Goal: Task Accomplishment & Management: Complete application form

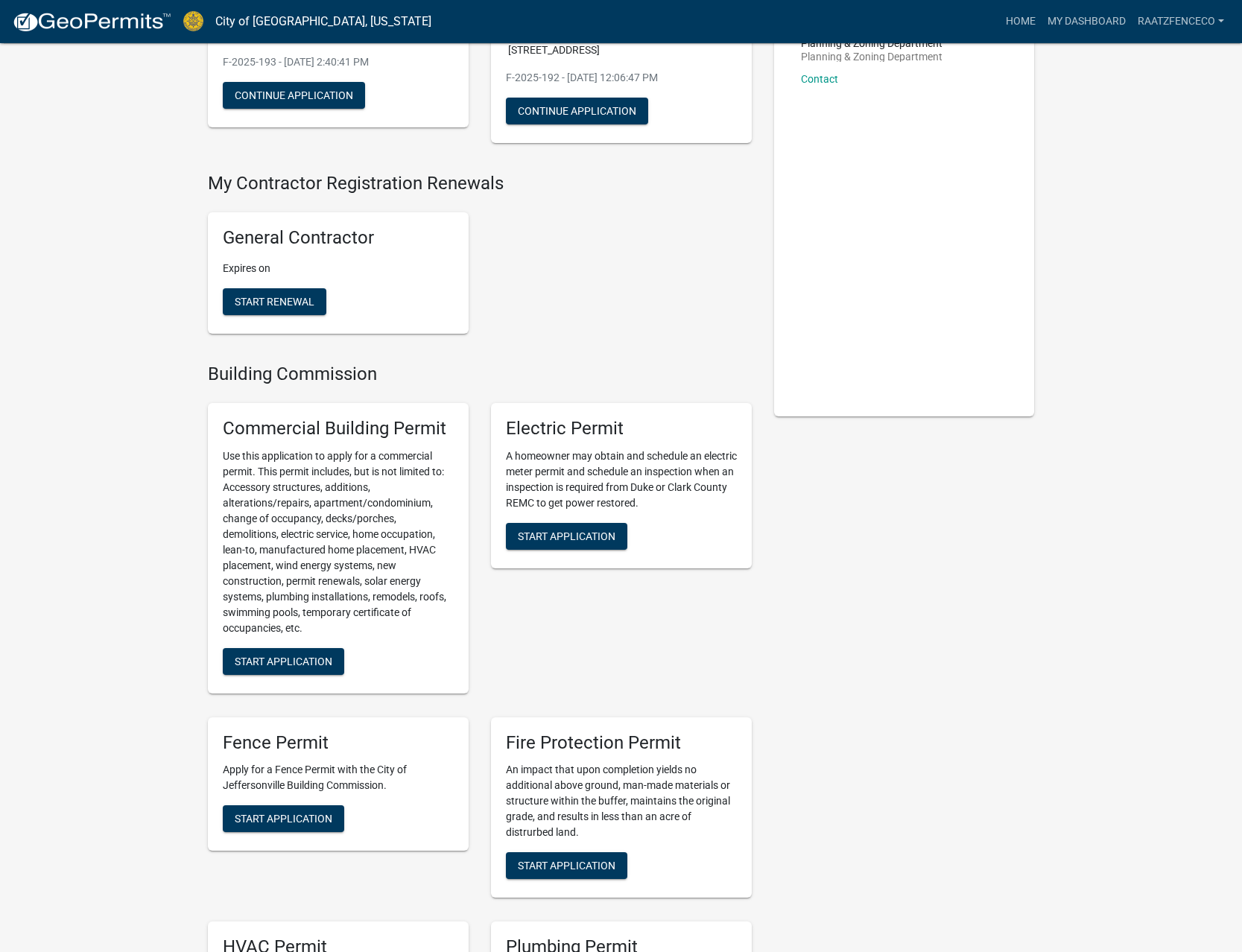
scroll to position [228, 0]
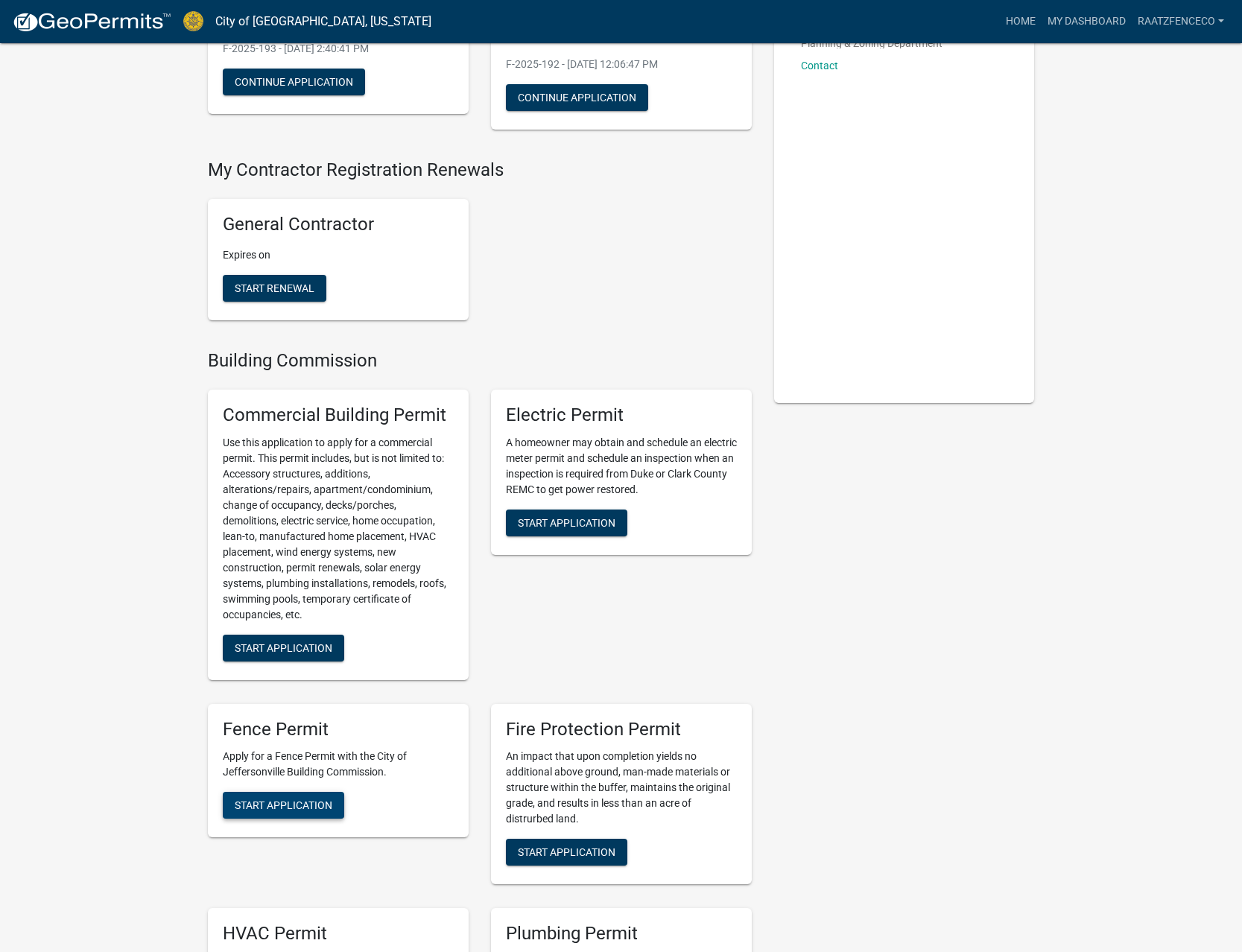
click at [314, 799] on span "Start Application" at bounding box center [283, 805] width 97 height 12
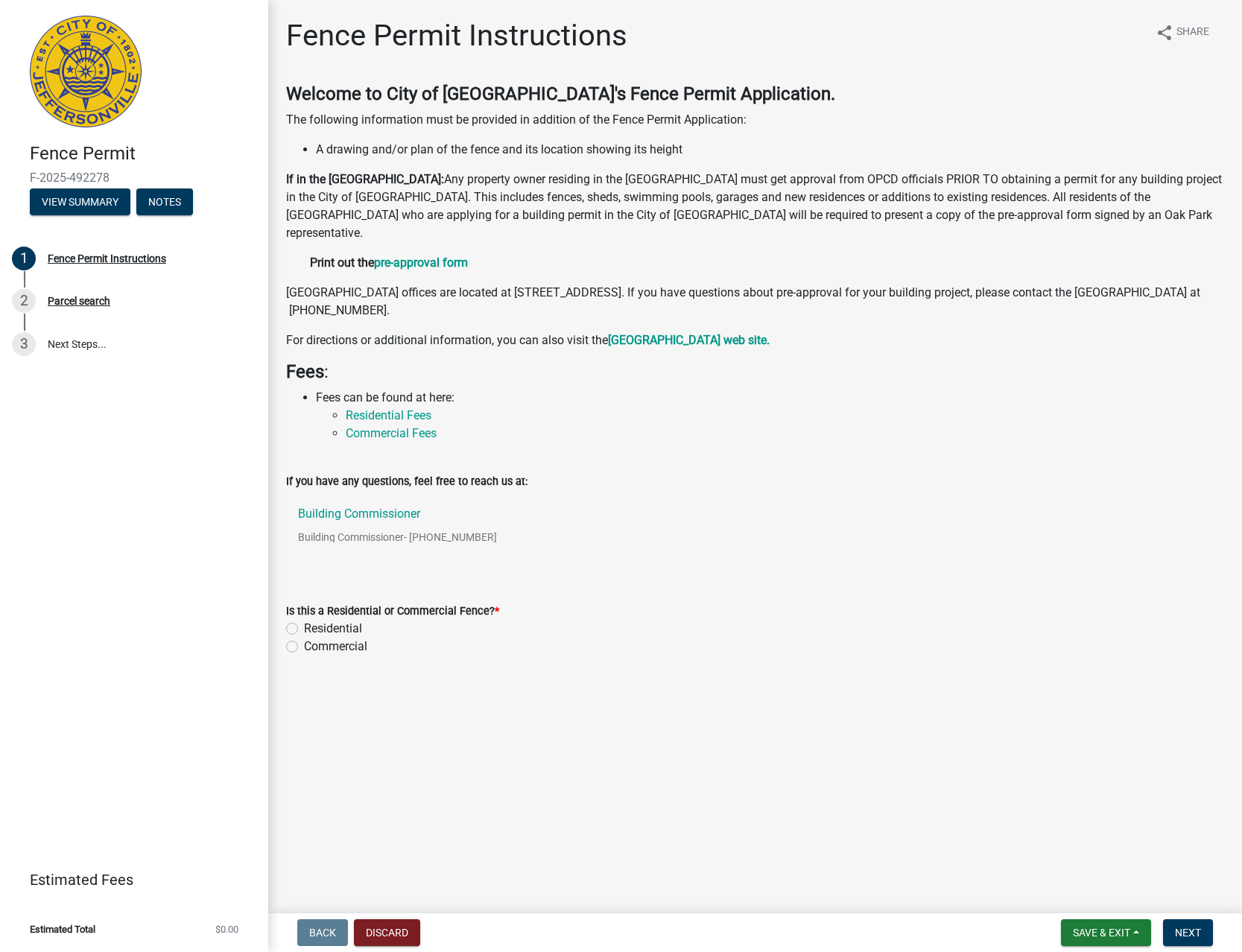
drag, startPoint x: 308, startPoint y: 626, endPoint x: 368, endPoint y: 660, distance: 69.0
click at [309, 626] on label "Residential" at bounding box center [333, 628] width 58 height 18
click at [309, 626] on input "Residential" at bounding box center [308, 624] width 9 height 9
radio input "true"
click at [1181, 930] on span "Next" at bounding box center [1187, 933] width 26 height 12
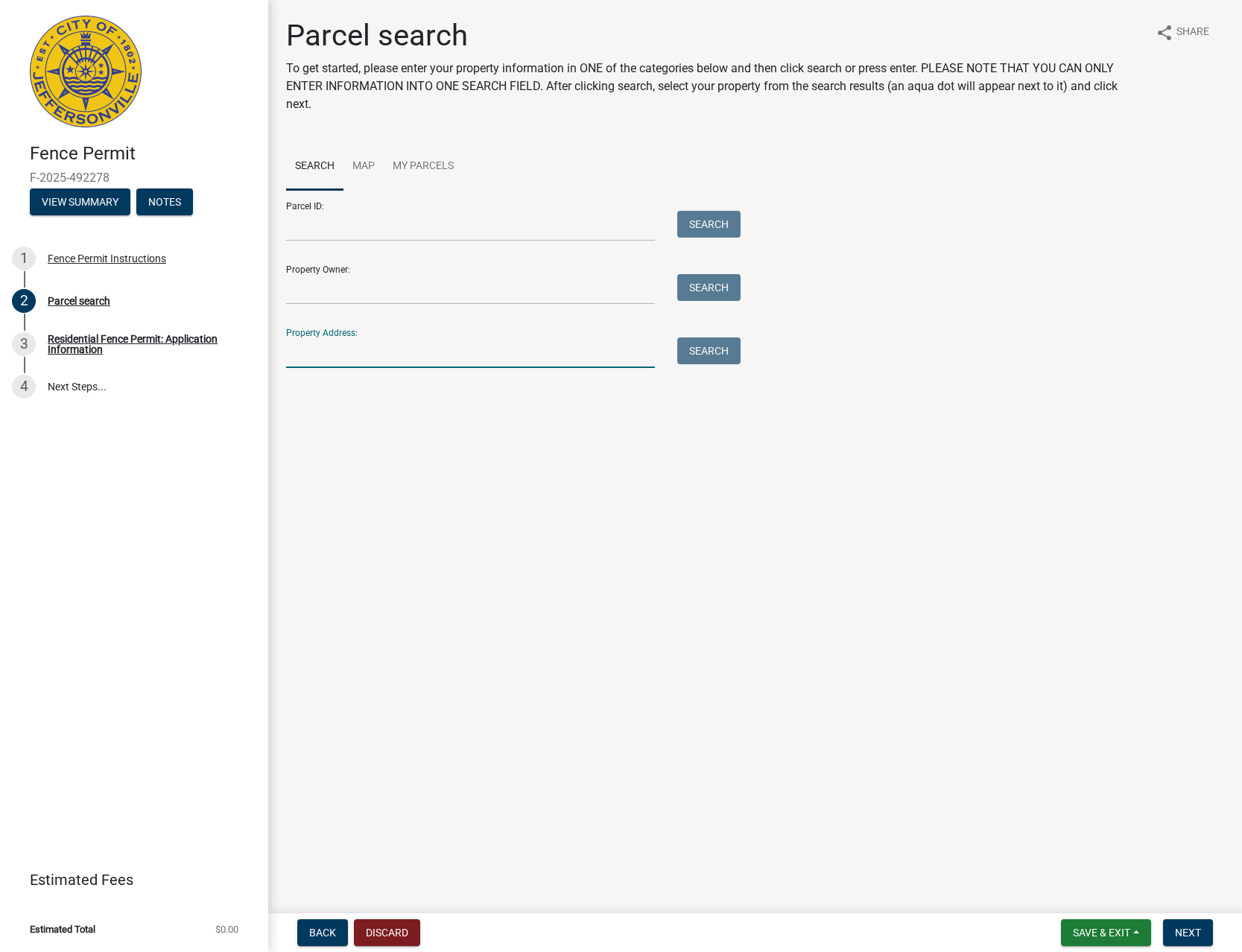
click at [478, 358] on input "Property Address:" at bounding box center [470, 353] width 369 height 31
type input "5103 wood"
click at [703, 356] on button "Search" at bounding box center [708, 350] width 63 height 26
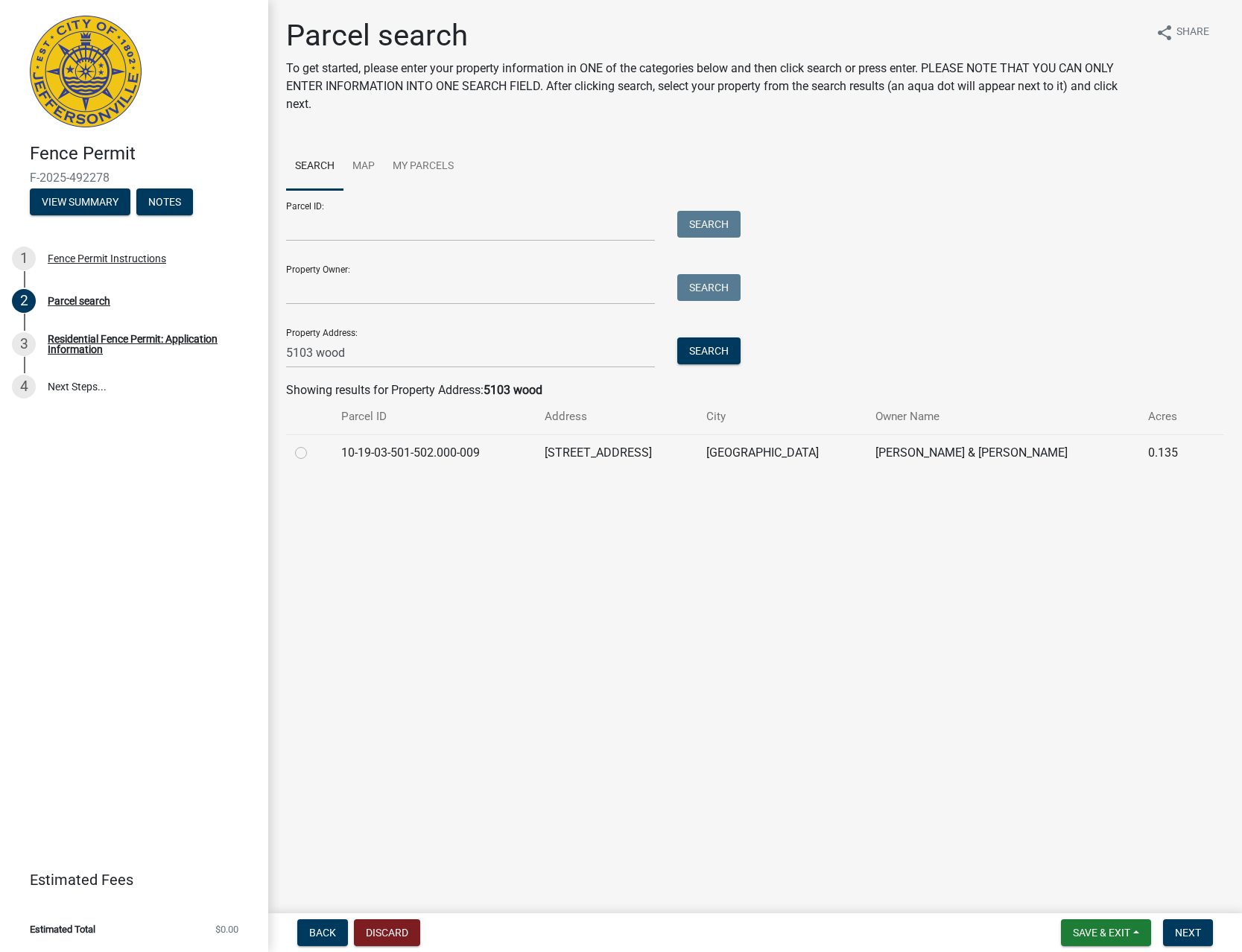
click at [309, 451] on div at bounding box center [309, 453] width 28 height 18
click at [312, 444] on label at bounding box center [312, 444] width 0 height 0
click at [312, 452] on input "radio" at bounding box center [317, 448] width 9 height 9
radio input "true"
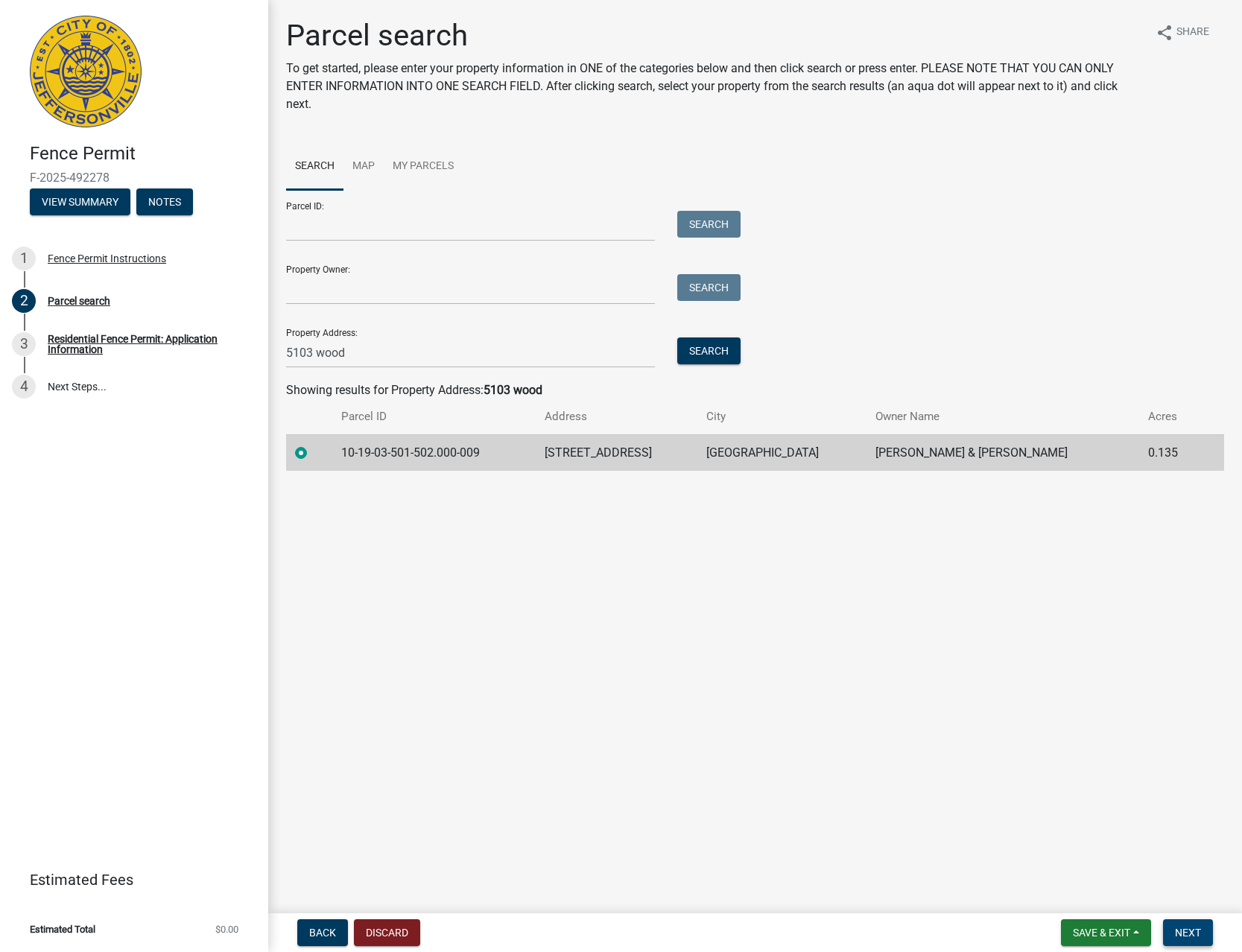
click at [1192, 926] on button "Next" at bounding box center [1187, 932] width 50 height 26
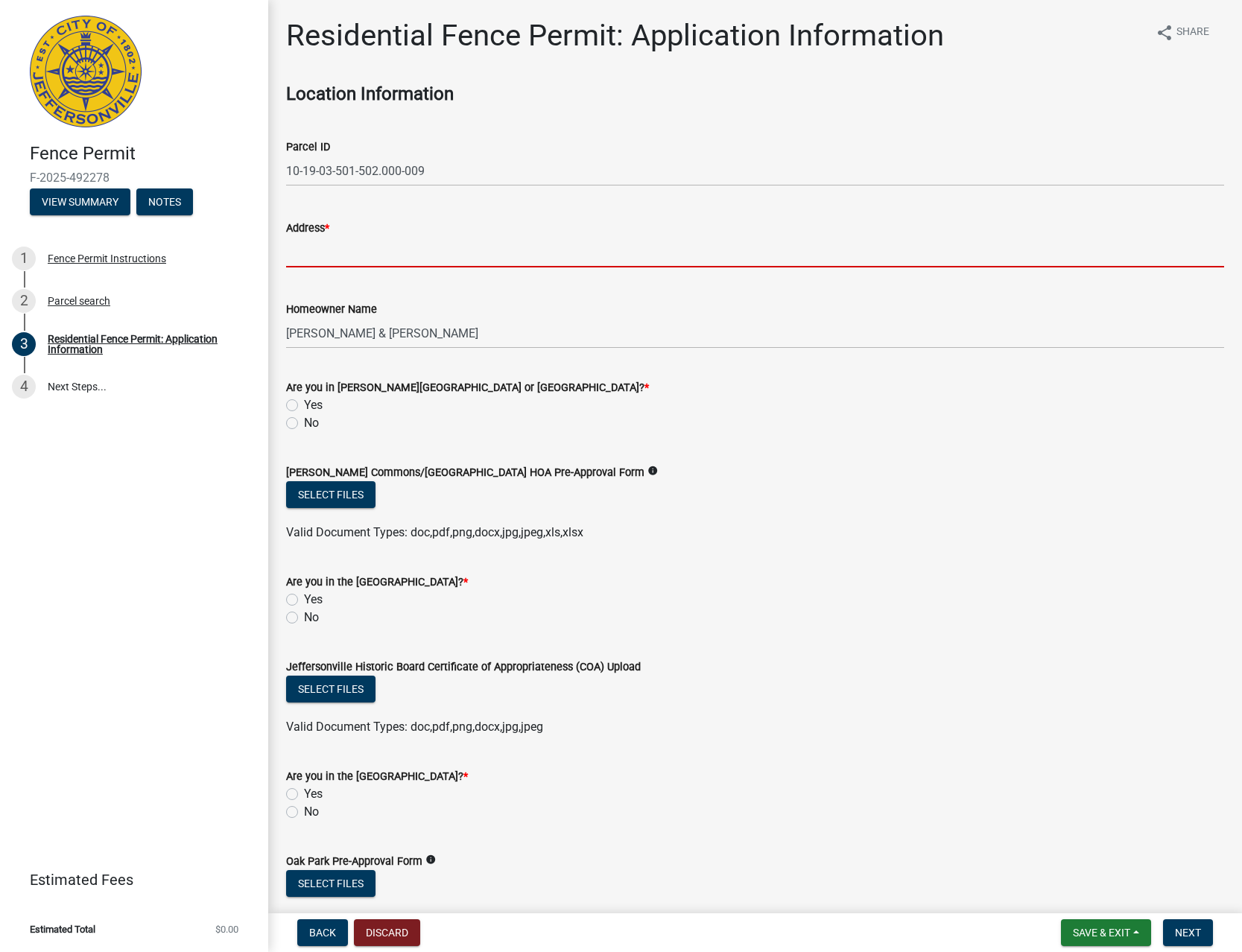
click at [344, 248] on input "Address *" at bounding box center [755, 252] width 938 height 31
type input "[STREET_ADDRESS]"
click at [304, 423] on label "No" at bounding box center [311, 423] width 15 height 18
click at [304, 423] on input "No" at bounding box center [308, 418] width 9 height 9
radio input "true"
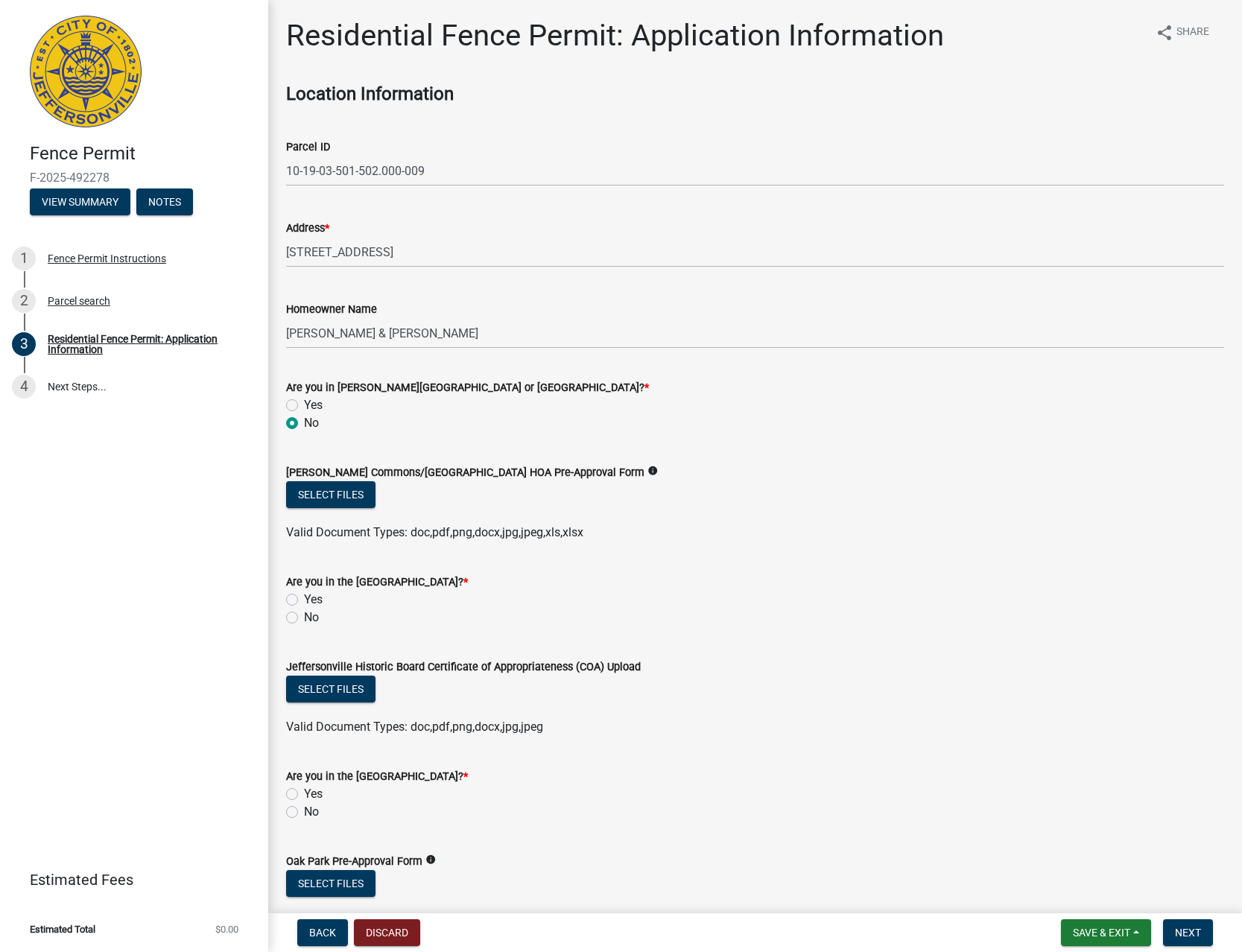
click at [304, 615] on label "No" at bounding box center [311, 617] width 15 height 18
click at [304, 615] on input "No" at bounding box center [308, 613] width 9 height 9
radio input "true"
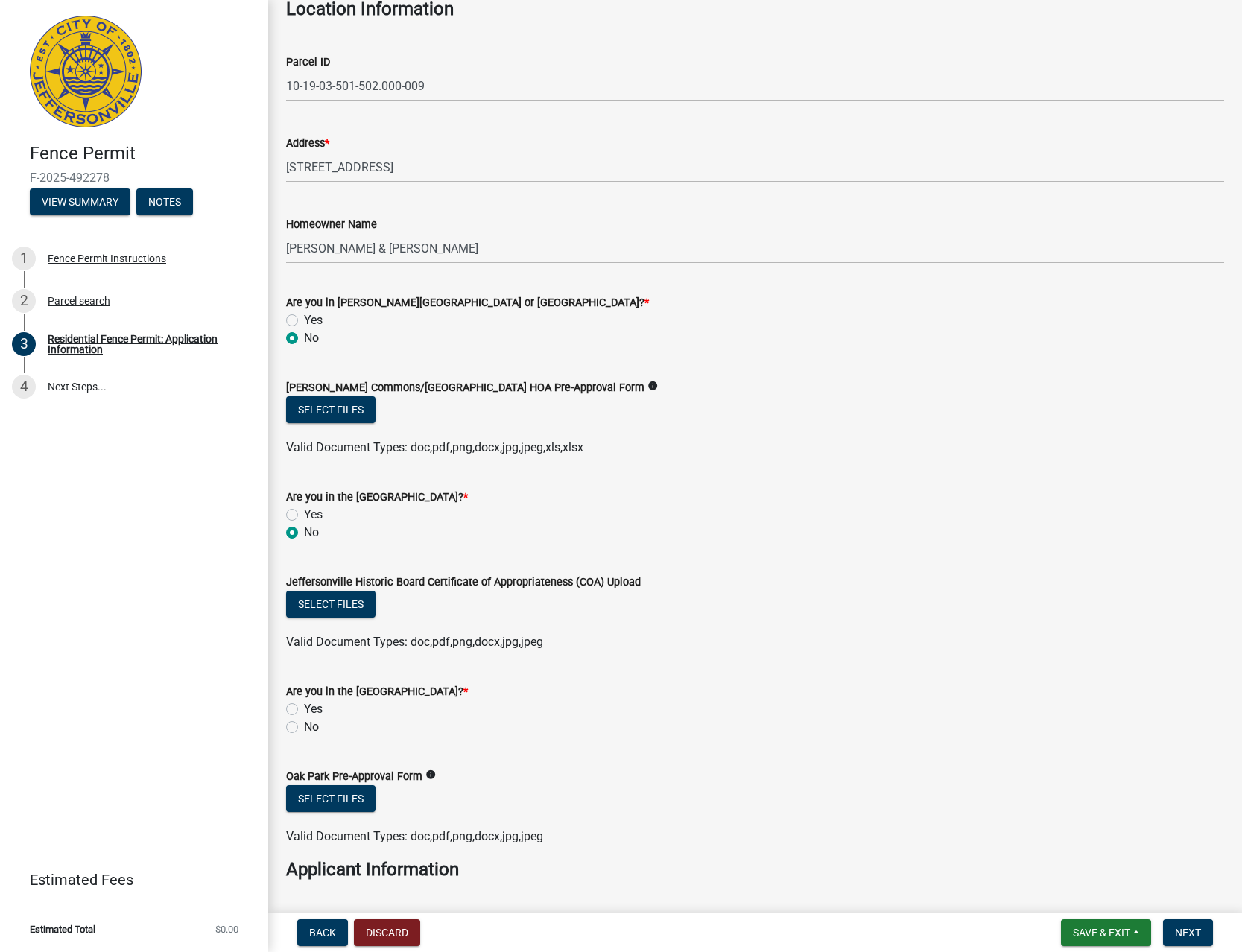
scroll to position [254, 0]
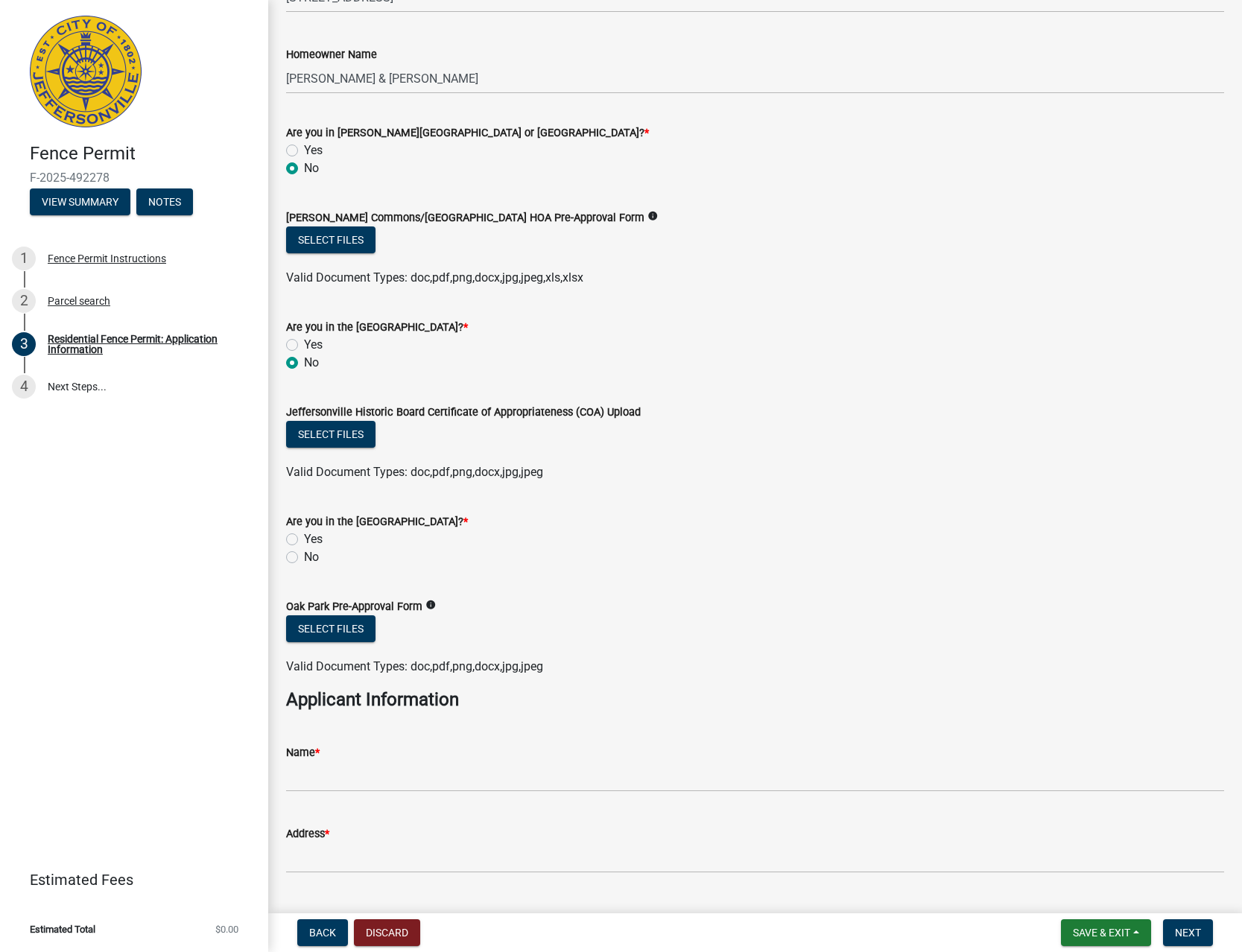
click at [304, 558] on label "No" at bounding box center [311, 557] width 15 height 18
click at [304, 558] on input "No" at bounding box center [308, 552] width 9 height 9
radio input "true"
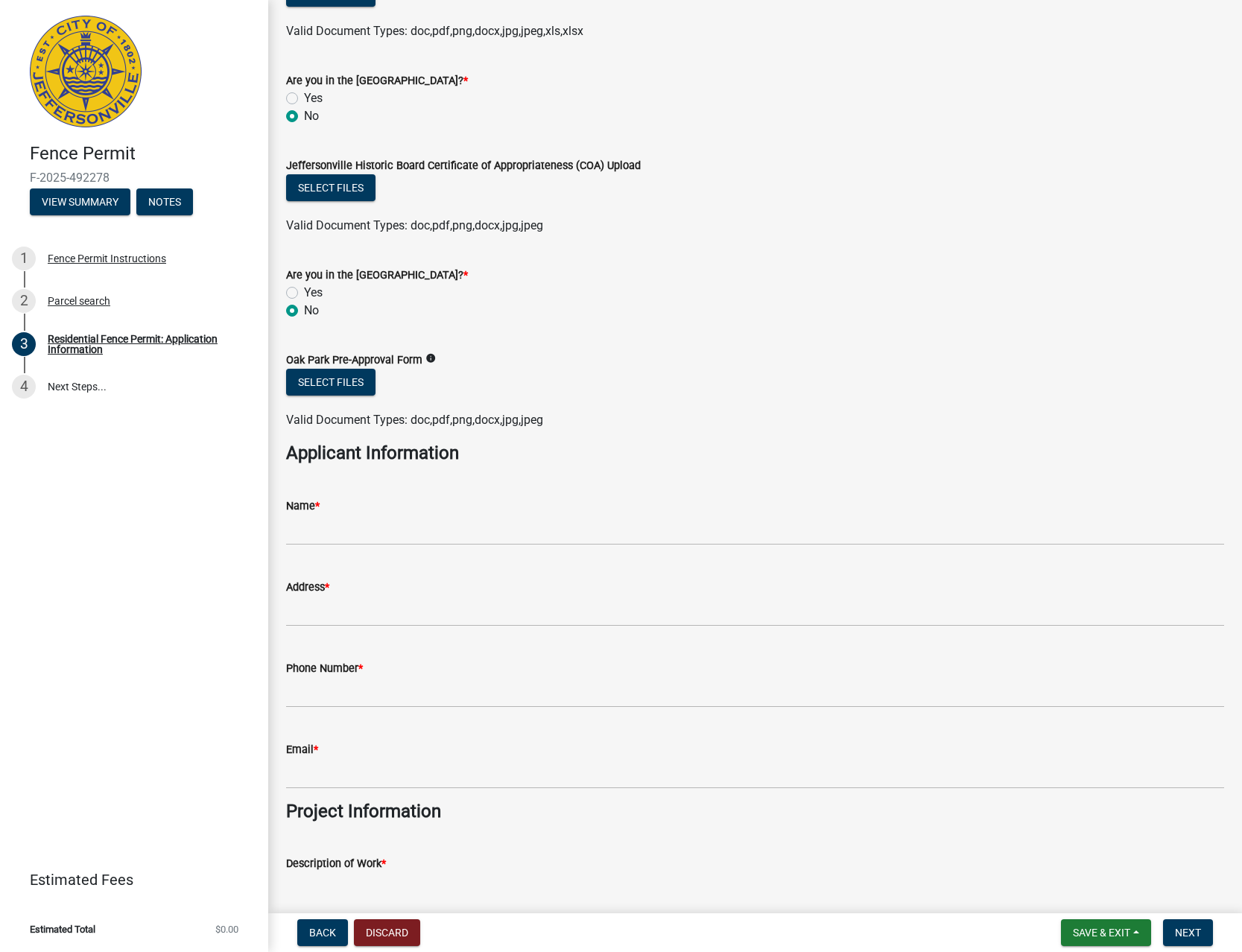
scroll to position [510, 0]
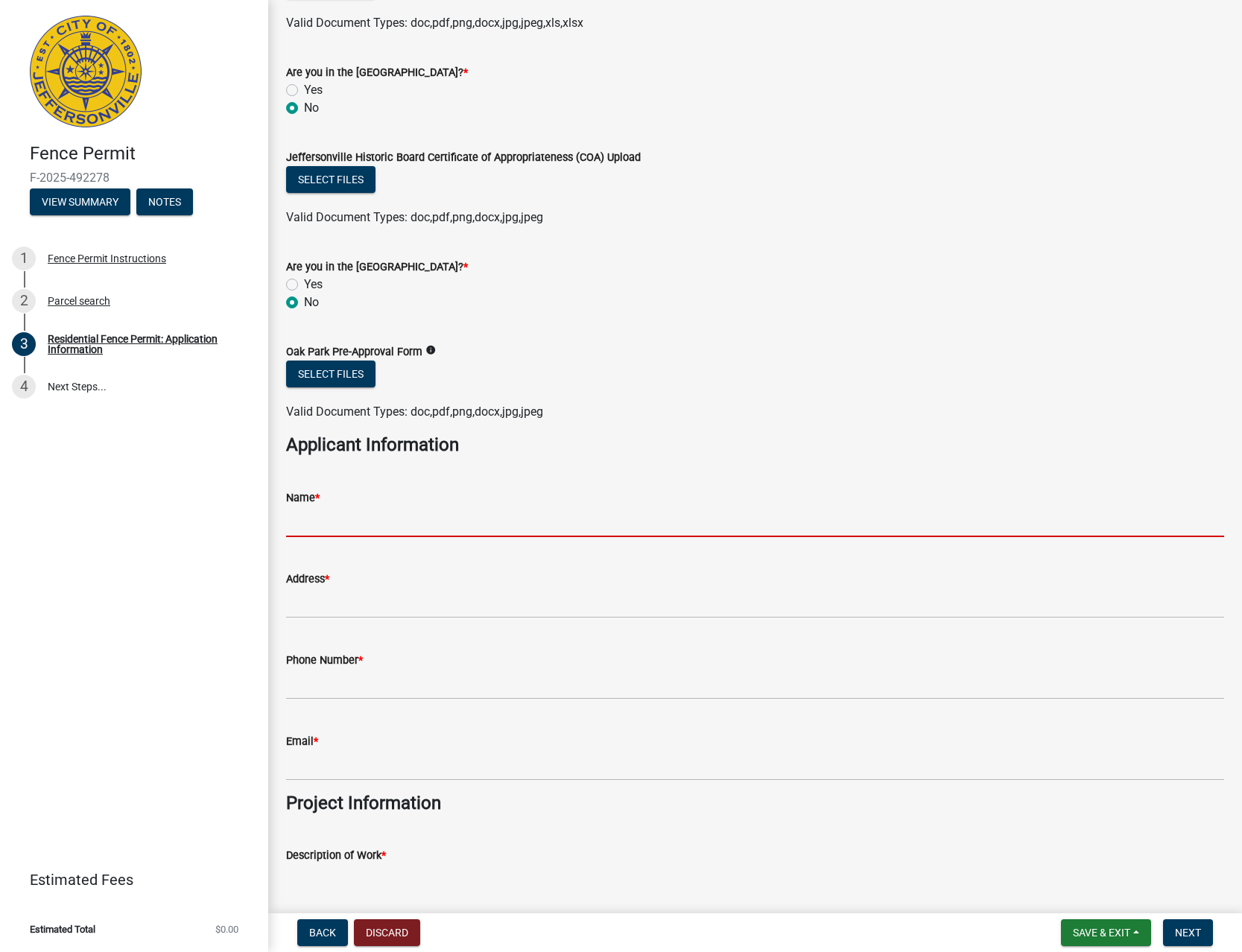
click at [353, 521] on input "Name *" at bounding box center [755, 522] width 938 height 31
type input "[PERSON_NAME] FENCE CO"
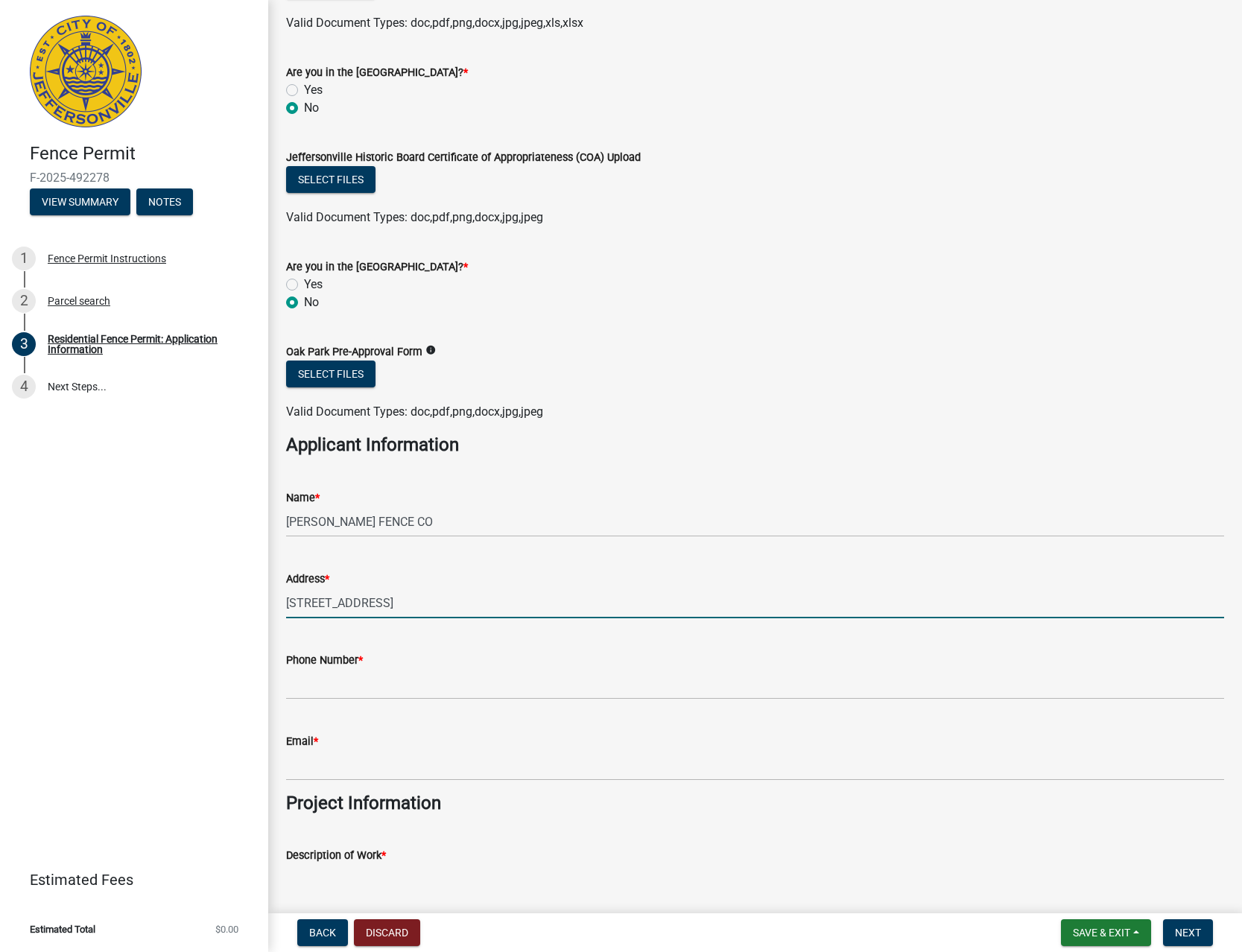
type input "[STREET_ADDRESS]"
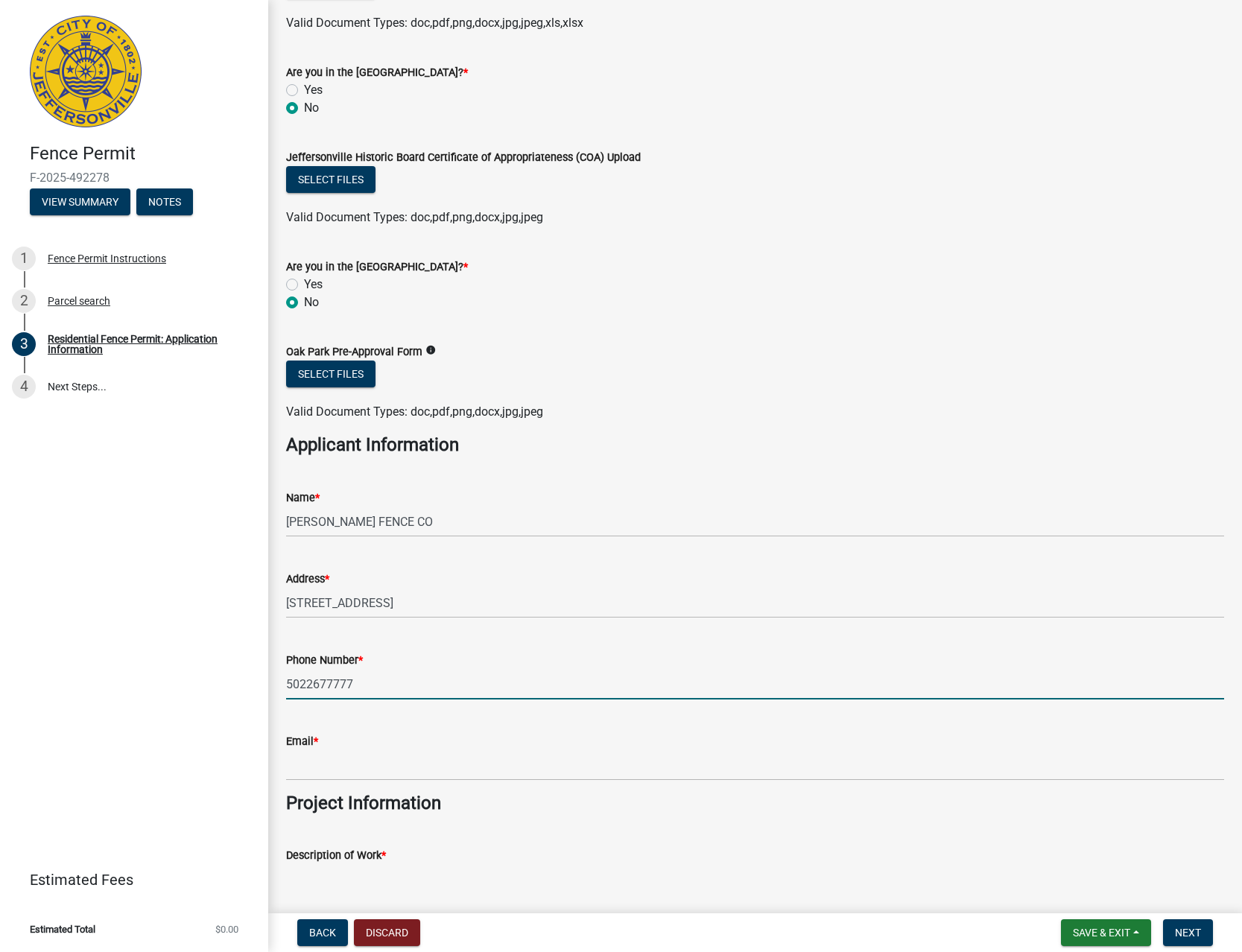
type input "5022677777"
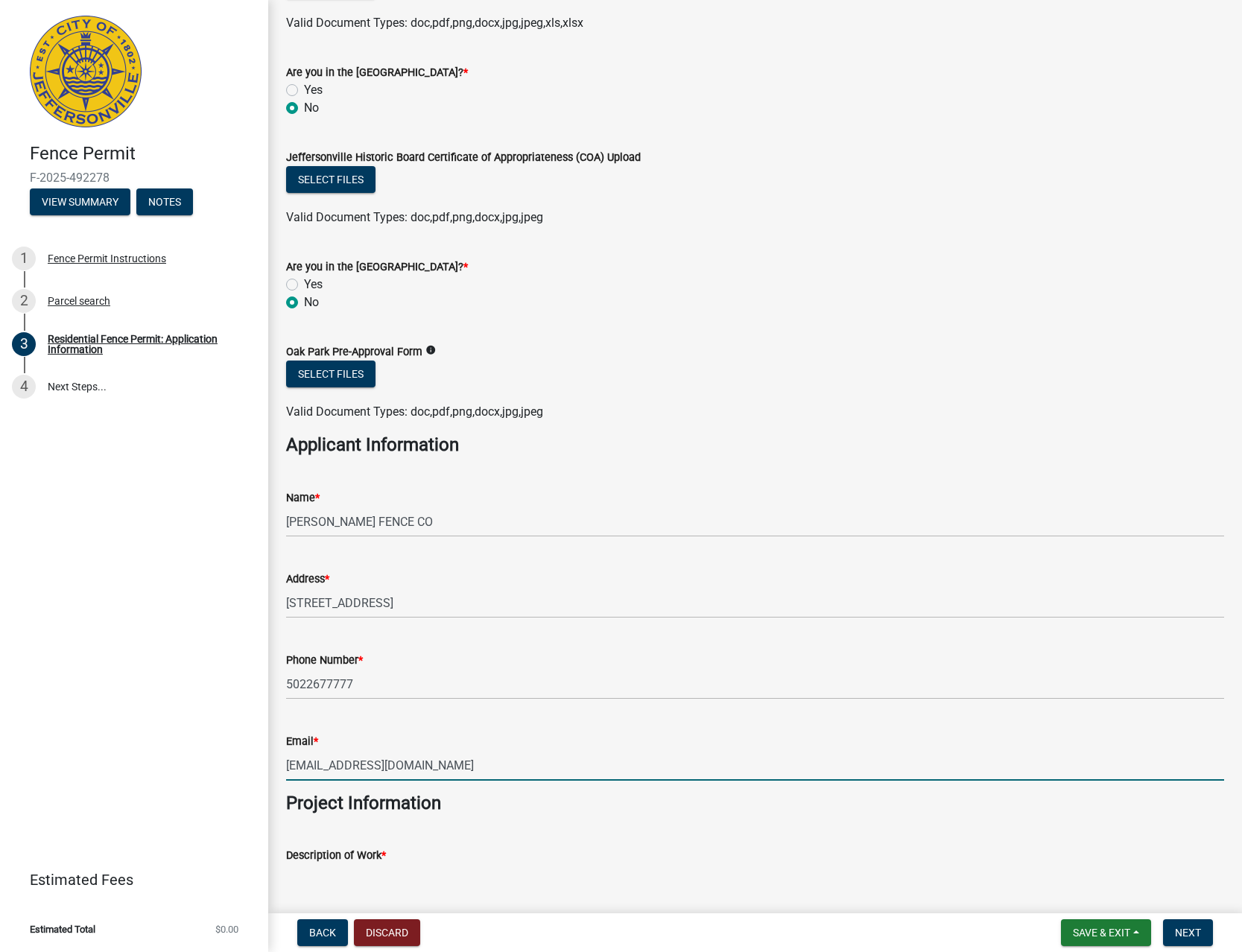
type input "[EMAIL_ADDRESS][DOMAIN_NAME]"
type textarea "INSTALL FENCE"
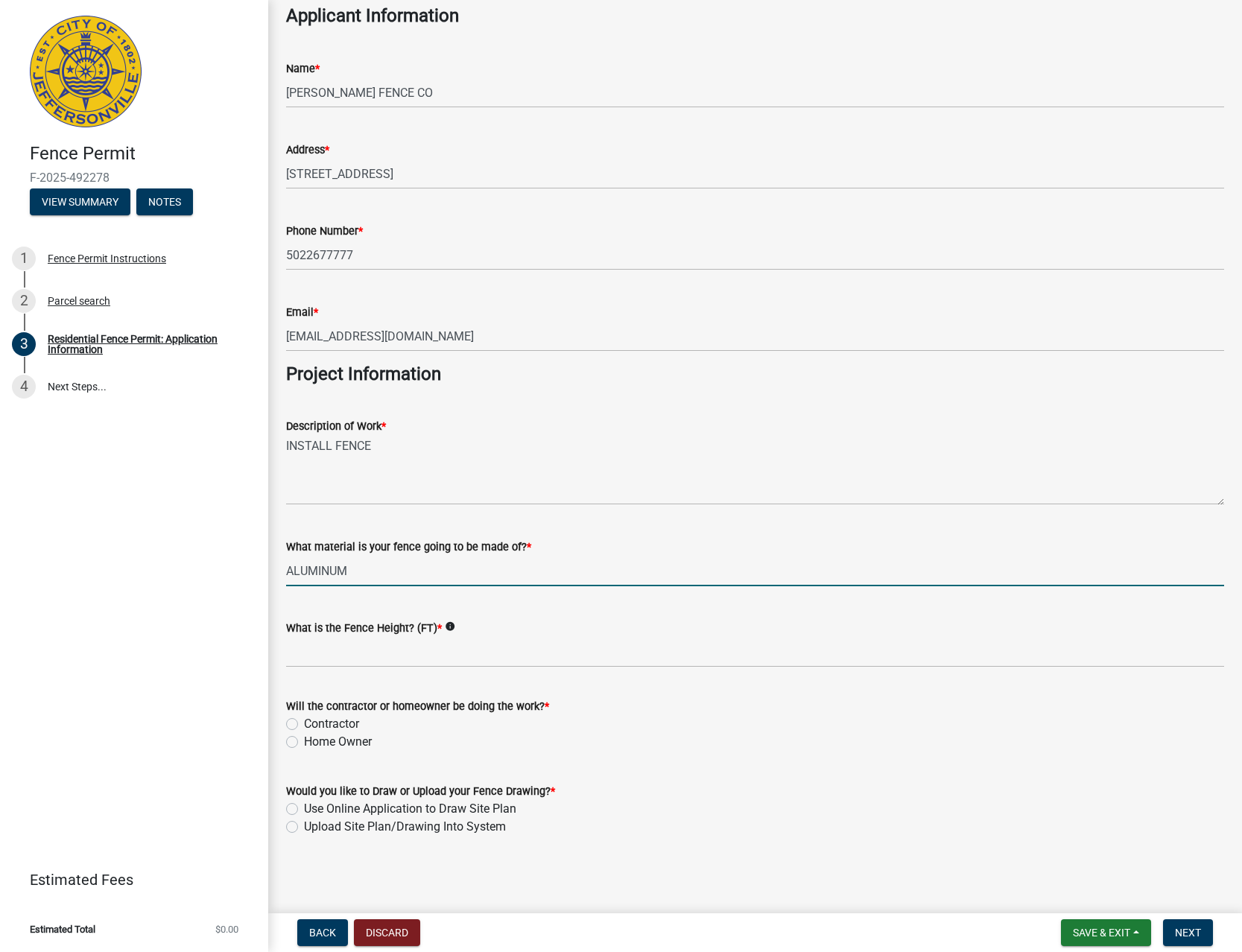
type input "ALUMINUM"
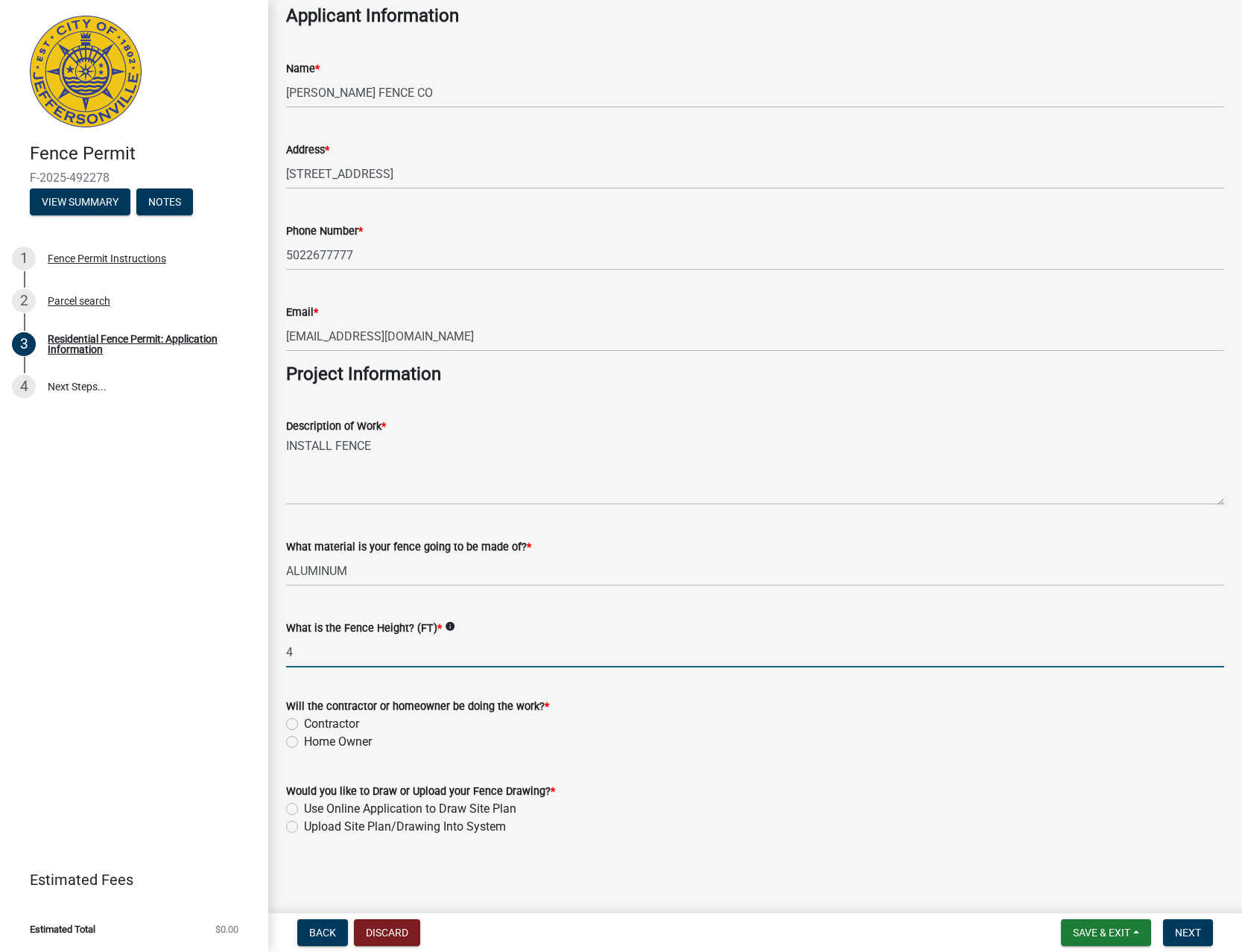
type input "4"
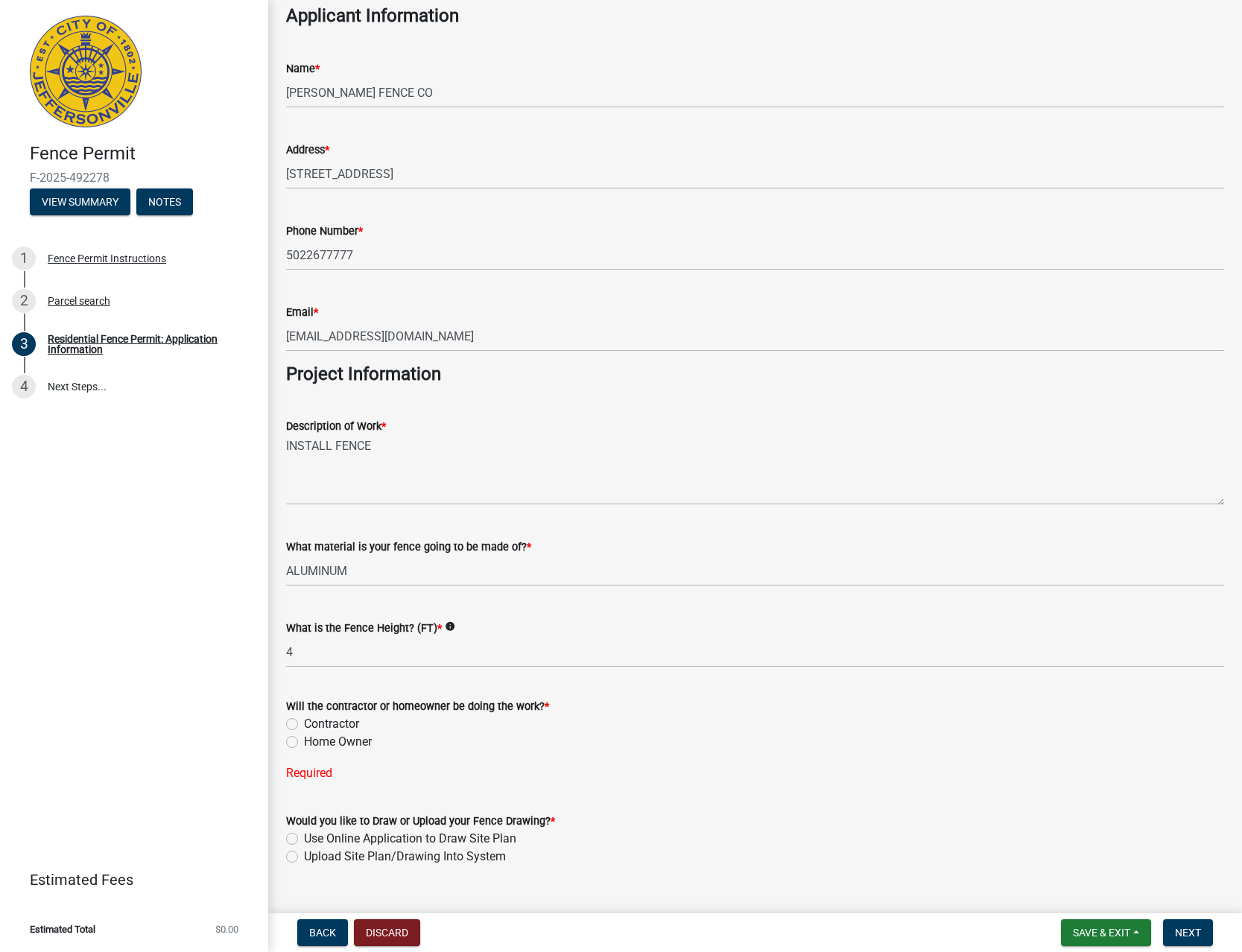
click at [284, 733] on div "Will the contractor or homeowner be doing the work? * [DEMOGRAPHIC_DATA] Home O…" at bounding box center [755, 731] width 960 height 102
click at [304, 725] on label "Contractor" at bounding box center [331, 724] width 55 height 18
click at [304, 725] on input "Contractor" at bounding box center [308, 720] width 9 height 9
radio input "true"
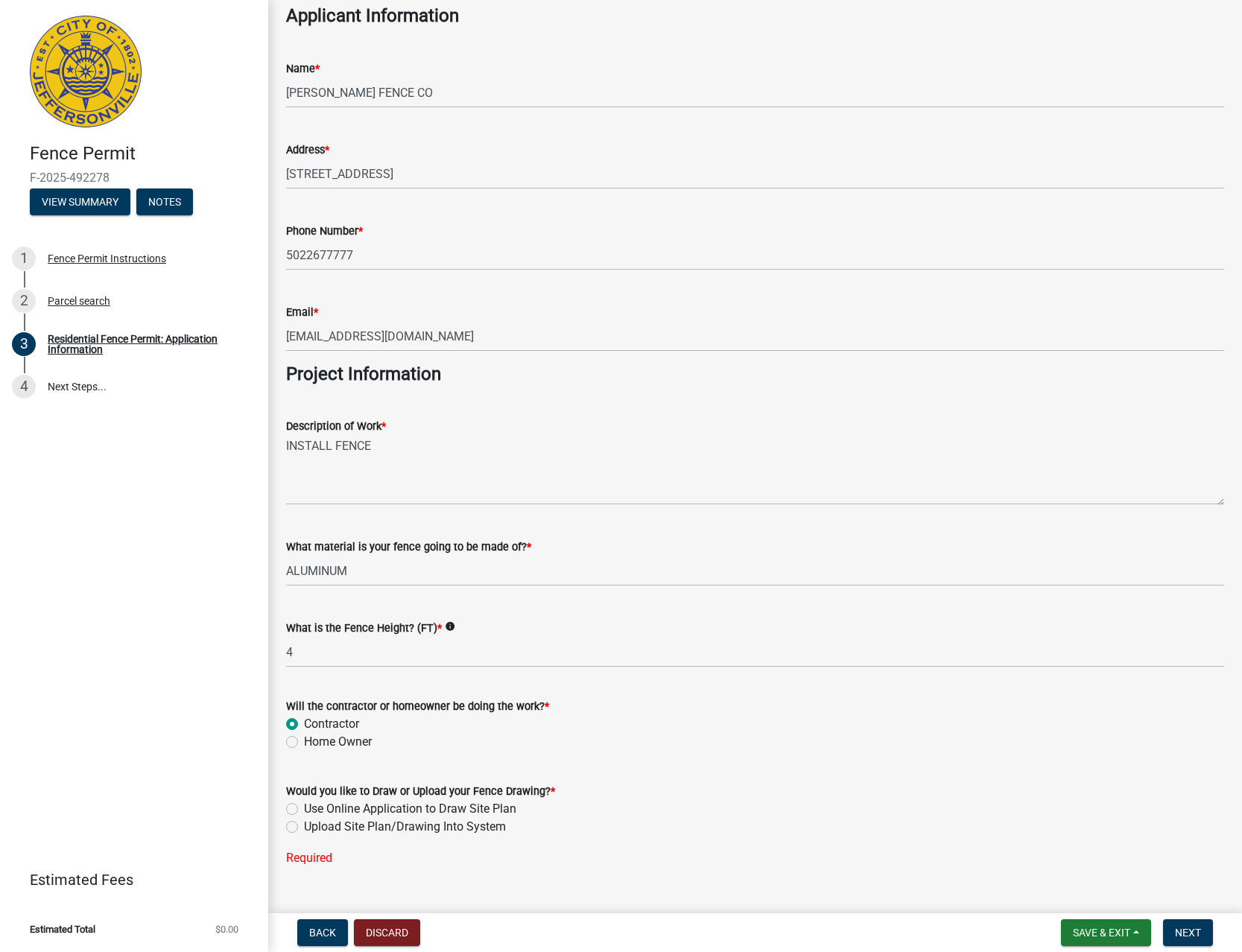
scroll to position [968, 0]
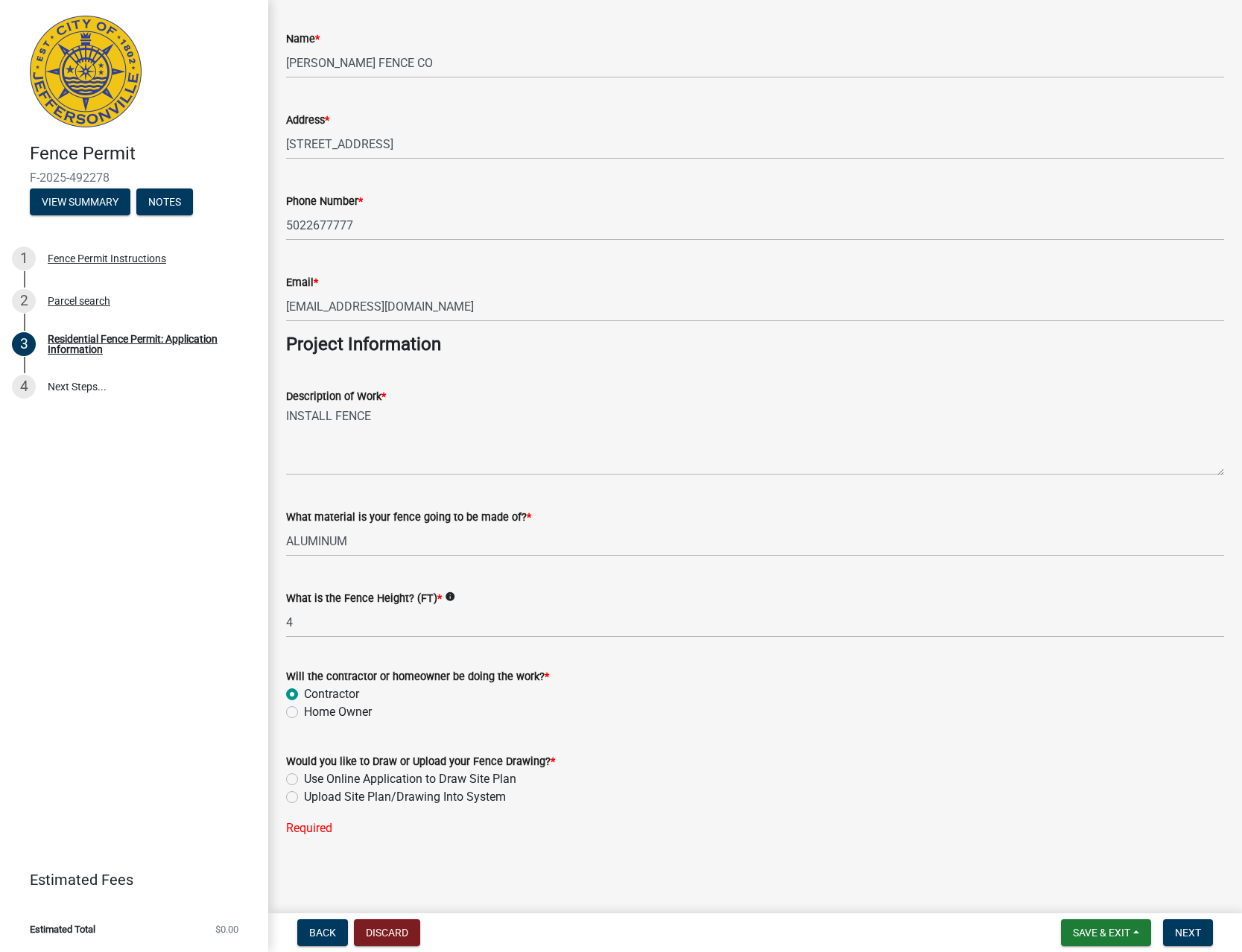
click at [304, 797] on label "Upload Site Plan/Drawing Into System" at bounding box center [405, 797] width 201 height 18
click at [304, 797] on input "Upload Site Plan/Drawing Into System" at bounding box center [308, 792] width 9 height 9
radio input "true"
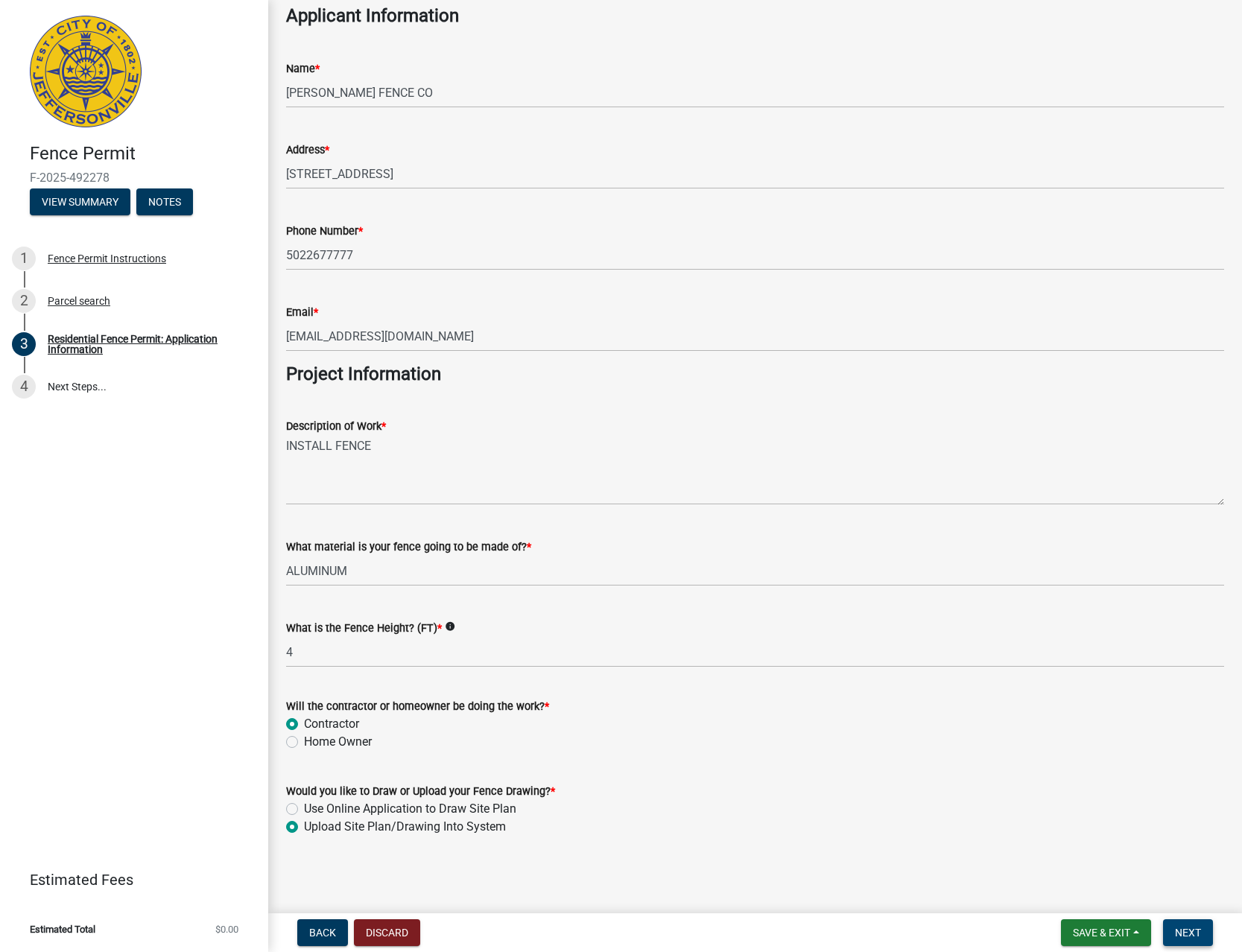
click at [1192, 931] on span "Next" at bounding box center [1187, 933] width 26 height 12
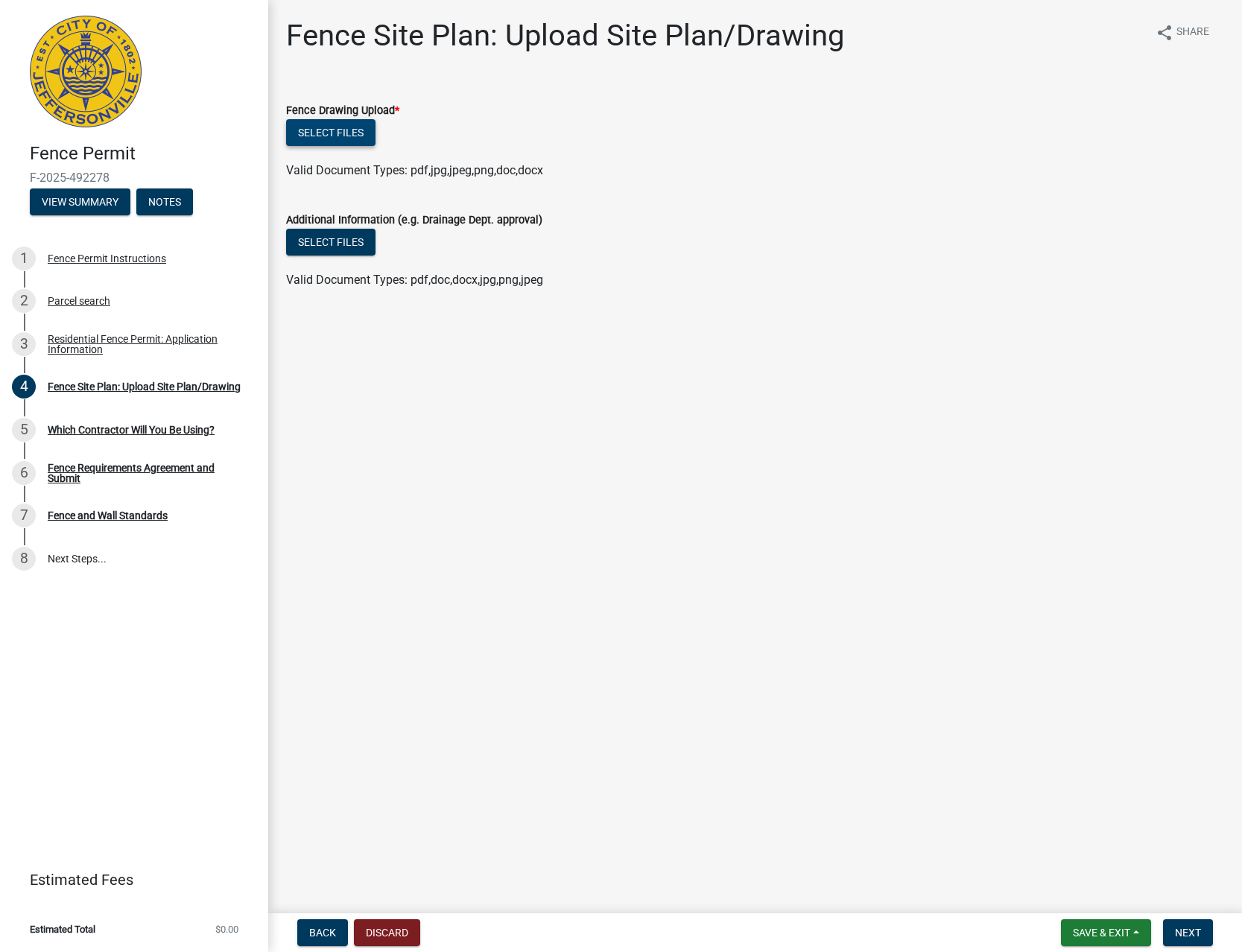
click at [314, 134] on button "Select files" at bounding box center [330, 132] width 90 height 26
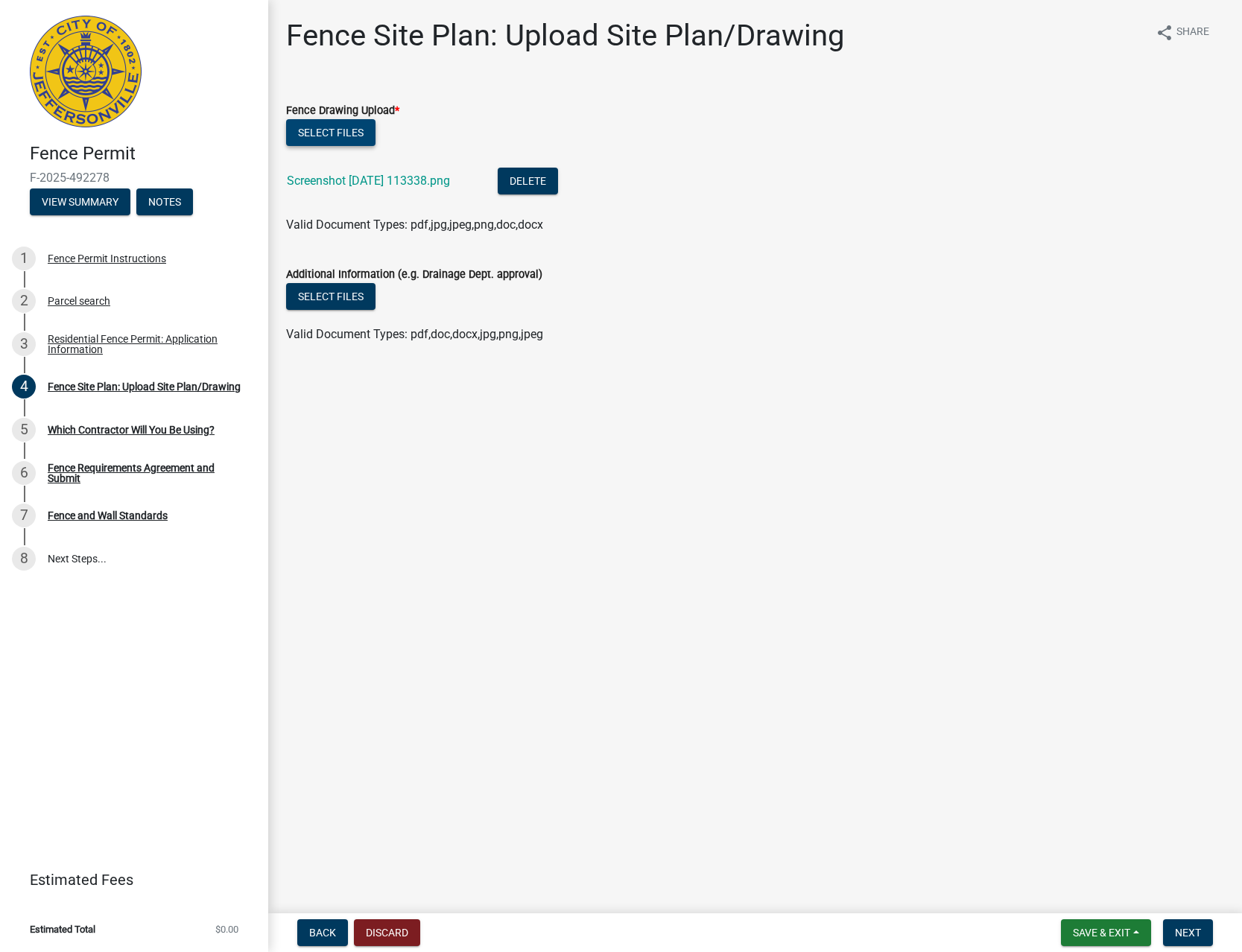
click at [355, 133] on button "Select files" at bounding box center [330, 132] width 90 height 26
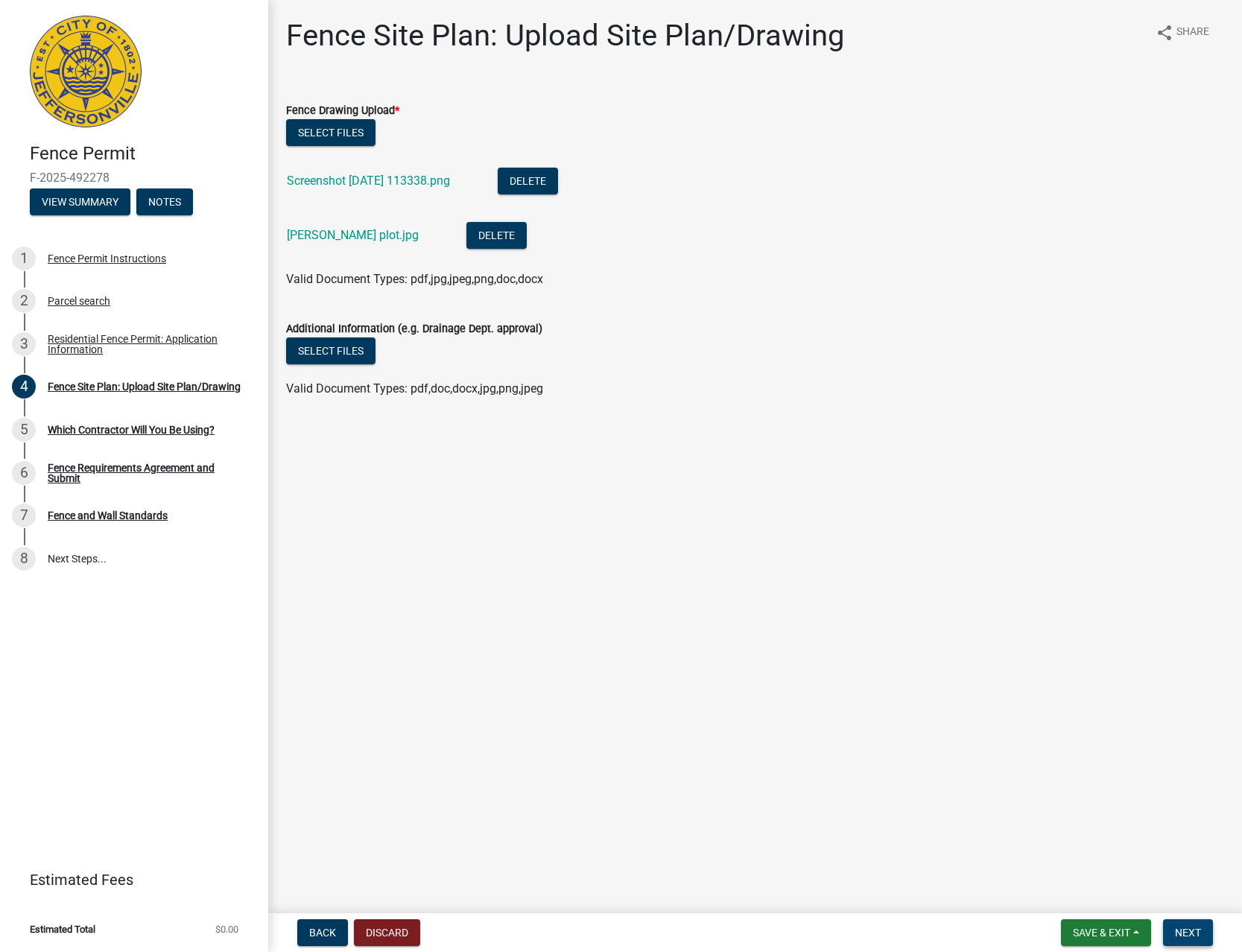
drag, startPoint x: 1191, startPoint y: 923, endPoint x: 1173, endPoint y: 914, distance: 20.1
click at [1191, 924] on button "Next" at bounding box center [1187, 932] width 50 height 26
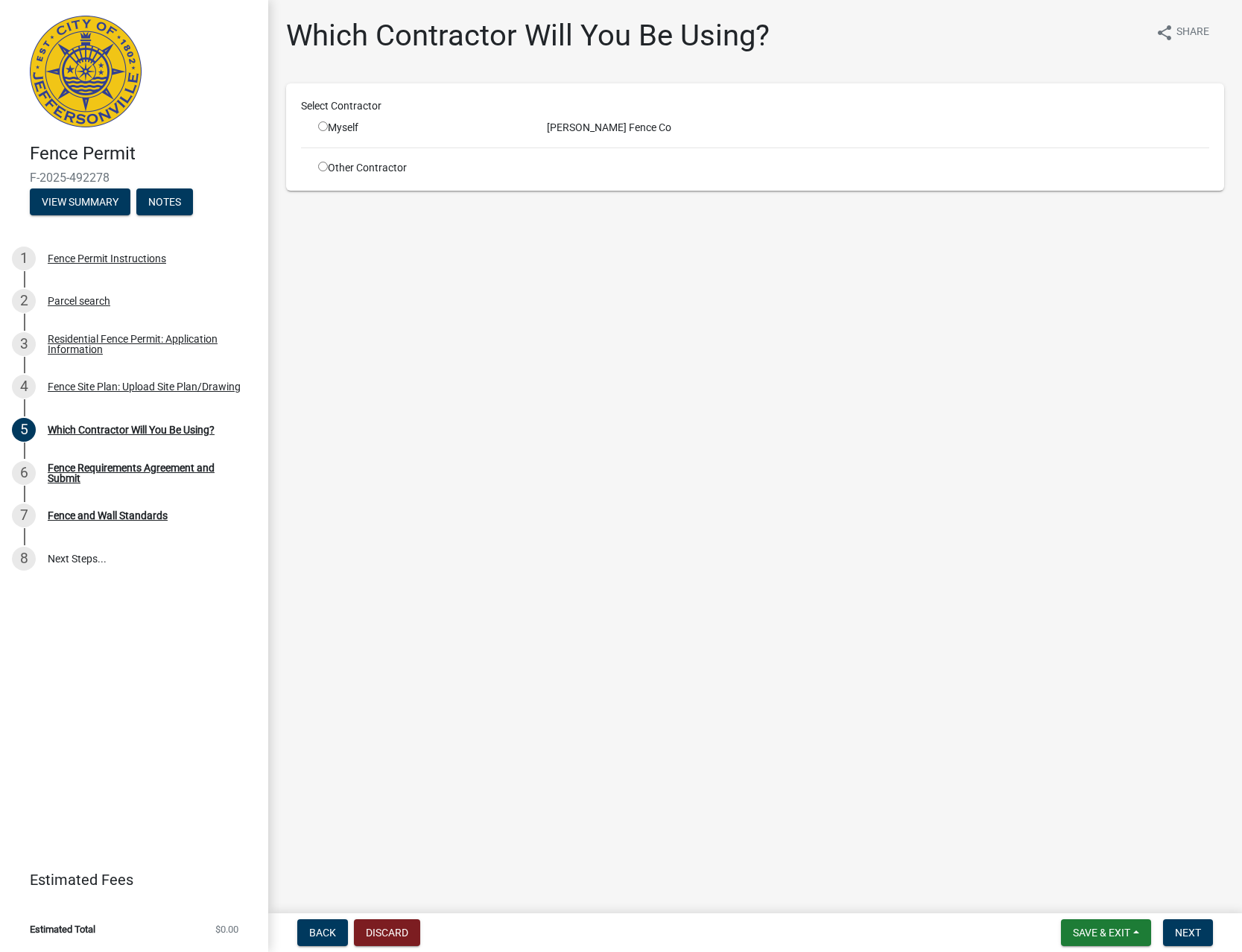
click at [323, 126] on input "radio" at bounding box center [323, 126] width 9 height 9
radio input "true"
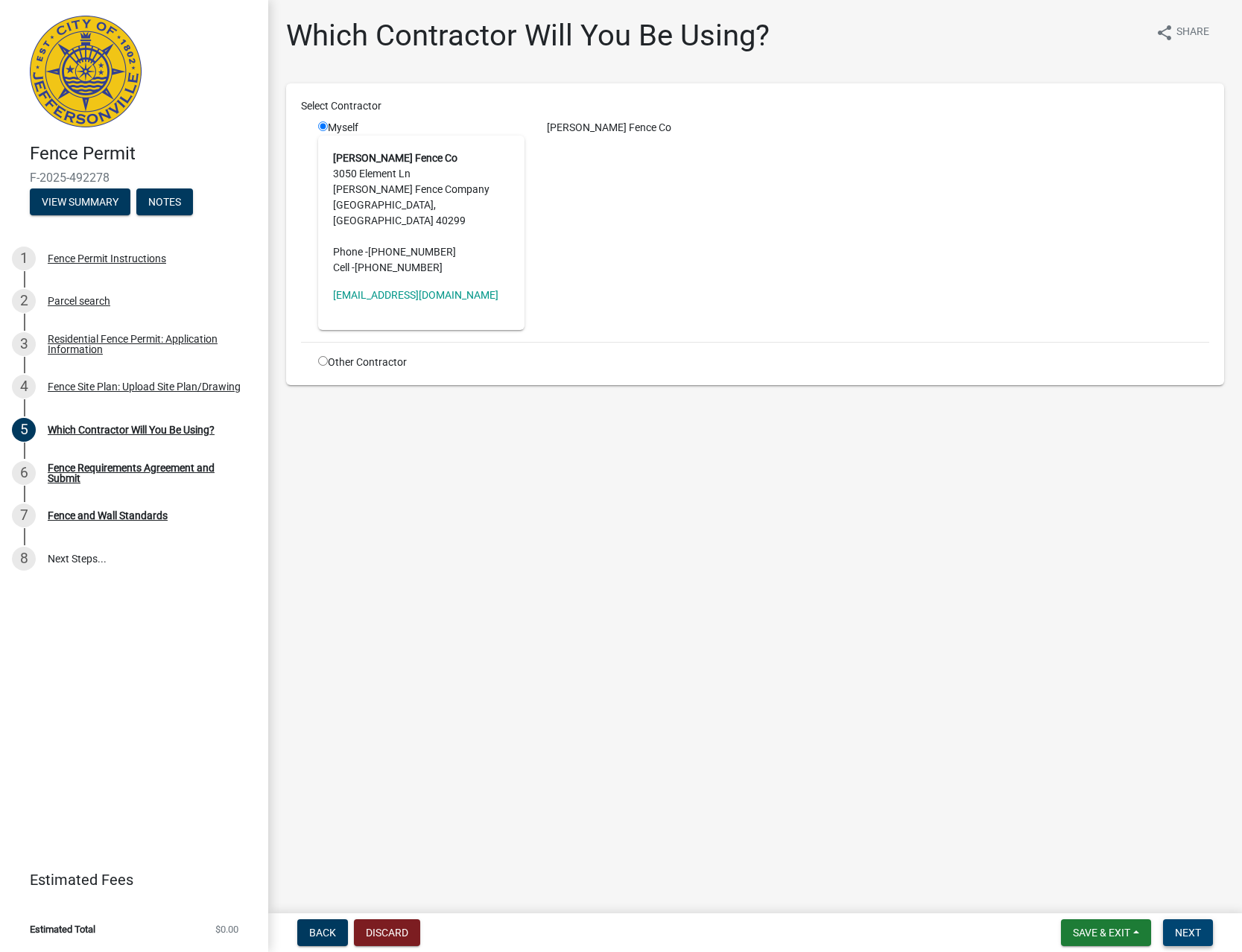
drag, startPoint x: 1171, startPoint y: 915, endPoint x: 1179, endPoint y: 927, distance: 14.4
click at [1172, 918] on nav "Back Discard Save & Exit Save Save & Exit Next" at bounding box center [755, 932] width 974 height 38
click at [1181, 928] on span "Next" at bounding box center [1187, 933] width 26 height 12
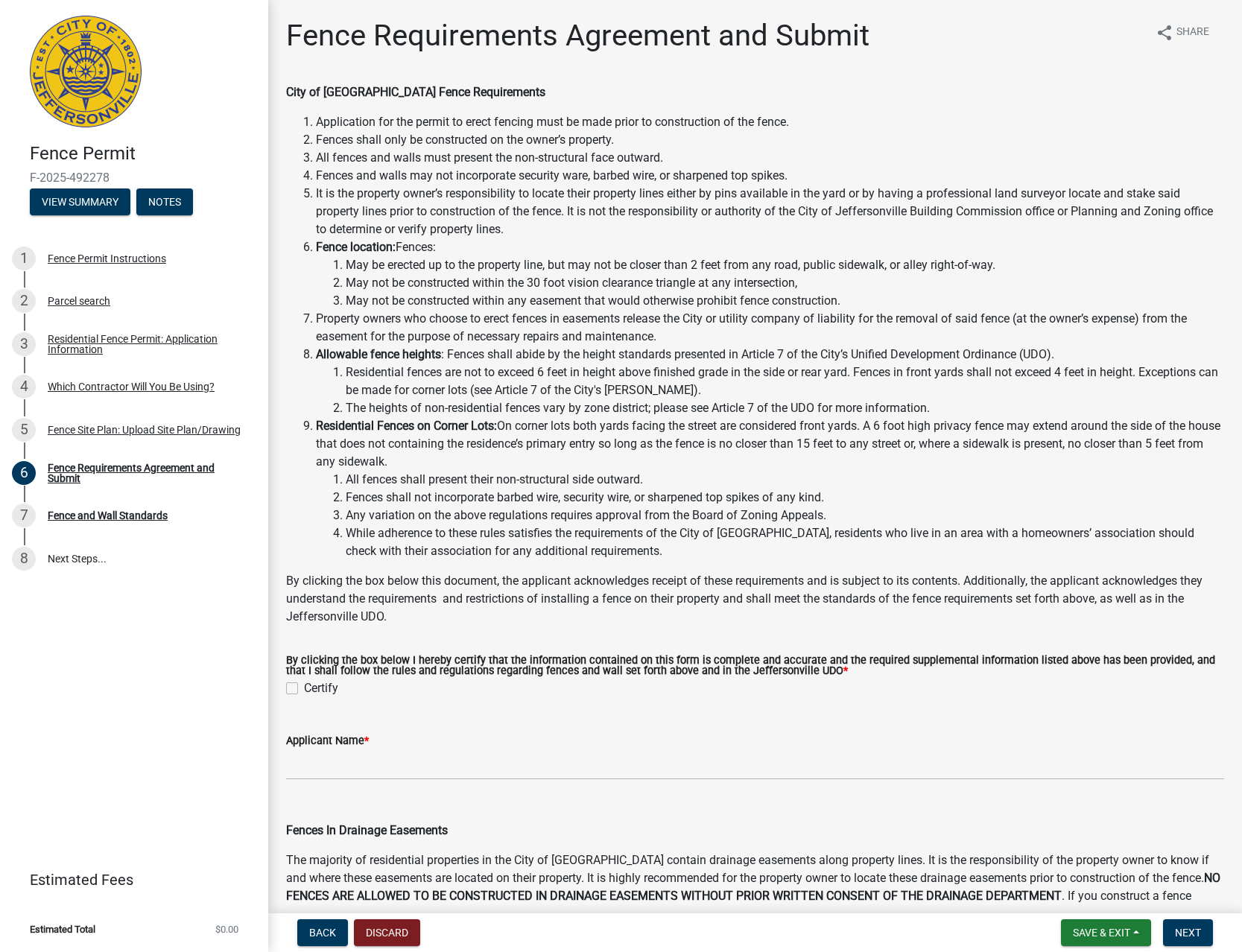
click at [322, 686] on label "Certify" at bounding box center [321, 688] width 34 height 18
click at [313, 686] on input "Certify" at bounding box center [308, 684] width 9 height 9
checkbox input "true"
click at [367, 757] on input "Applicant Name *" at bounding box center [755, 765] width 938 height 31
type input "[PERSON_NAME] FENCE CO"
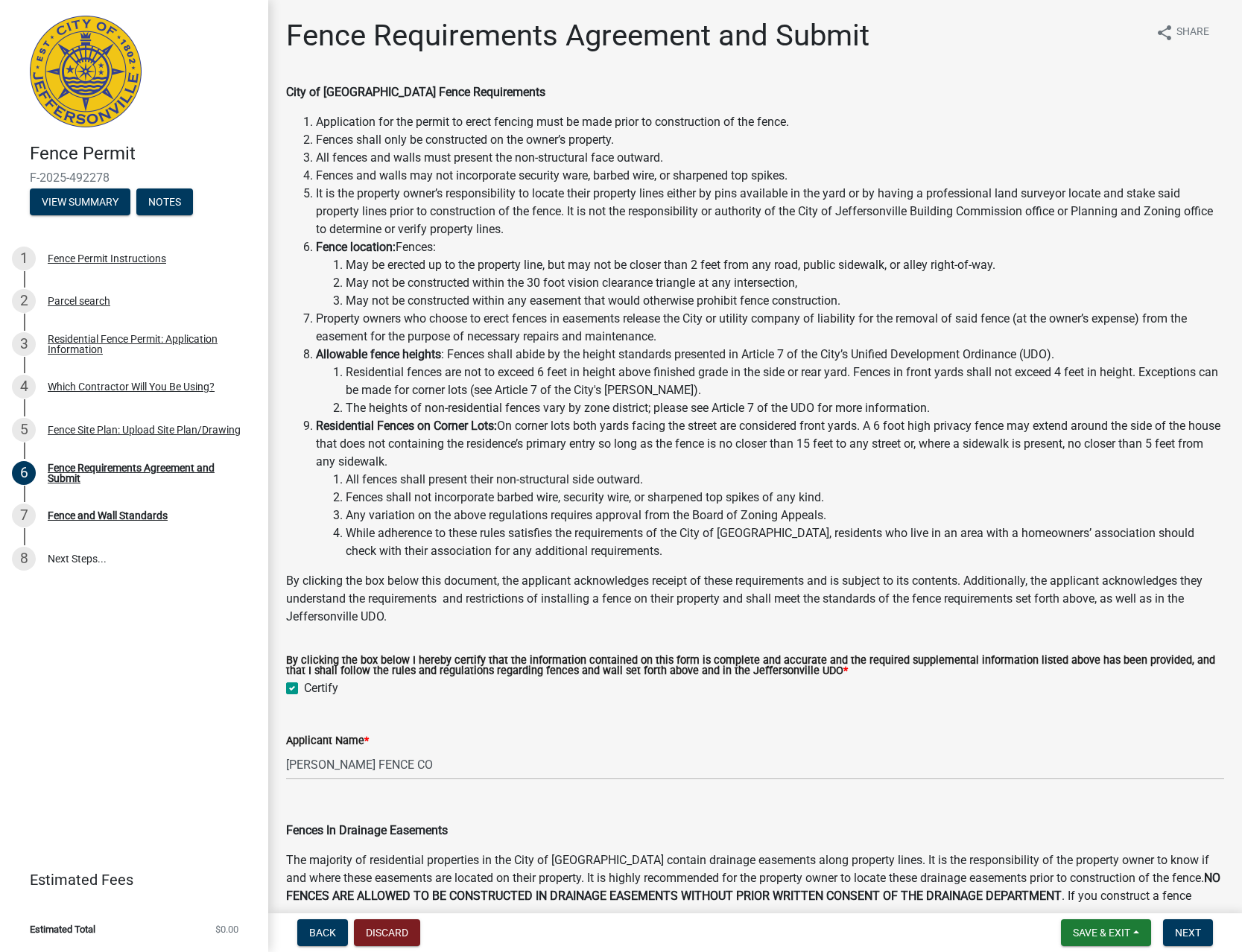
scroll to position [537, 0]
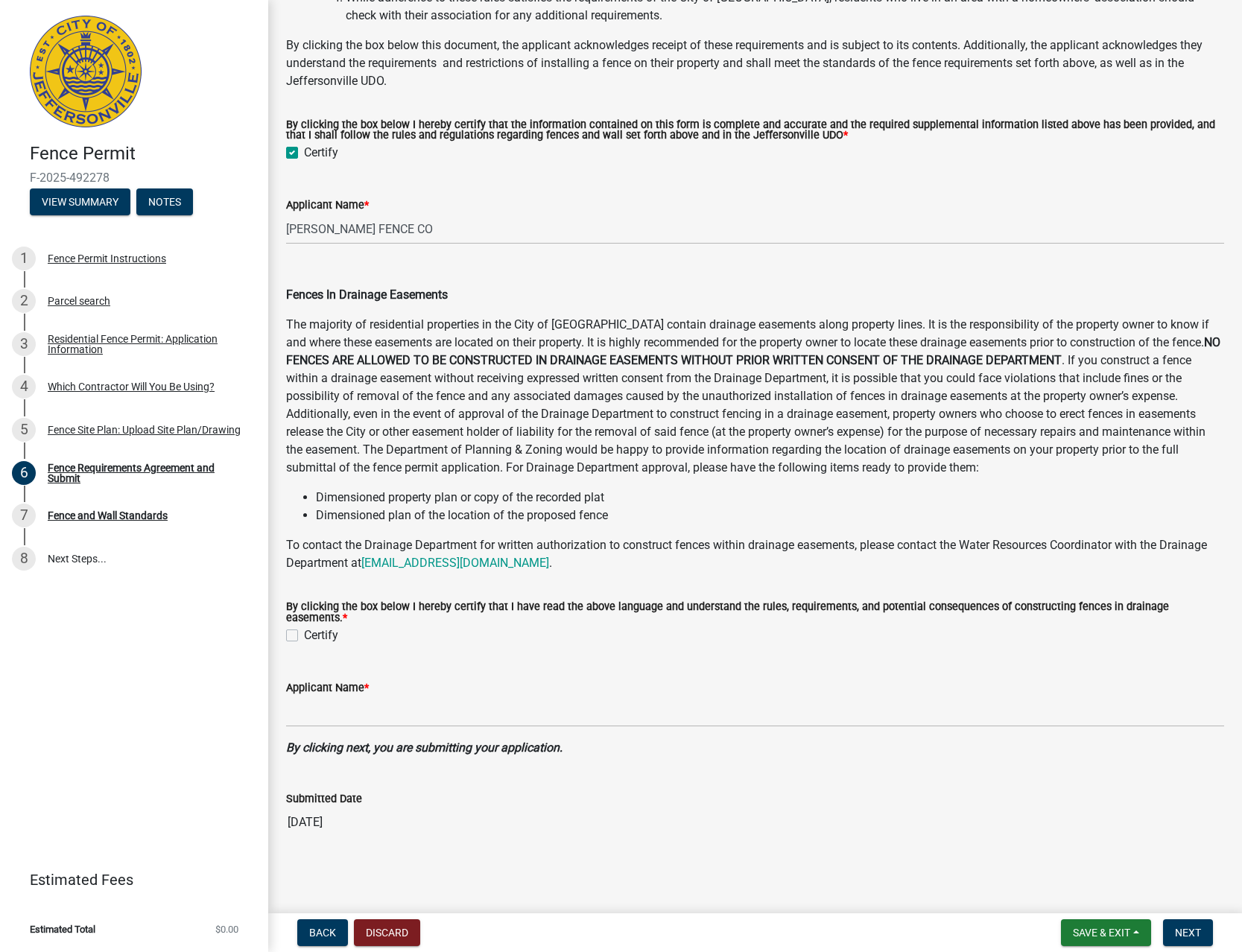
click at [328, 628] on label "Certify" at bounding box center [321, 635] width 34 height 18
click at [313, 628] on input "Certify" at bounding box center [308, 631] width 9 height 9
checkbox input "true"
click at [342, 722] on input "Applicant Name *" at bounding box center [755, 712] width 938 height 31
type input "[PERSON_NAME] FENCE CO"
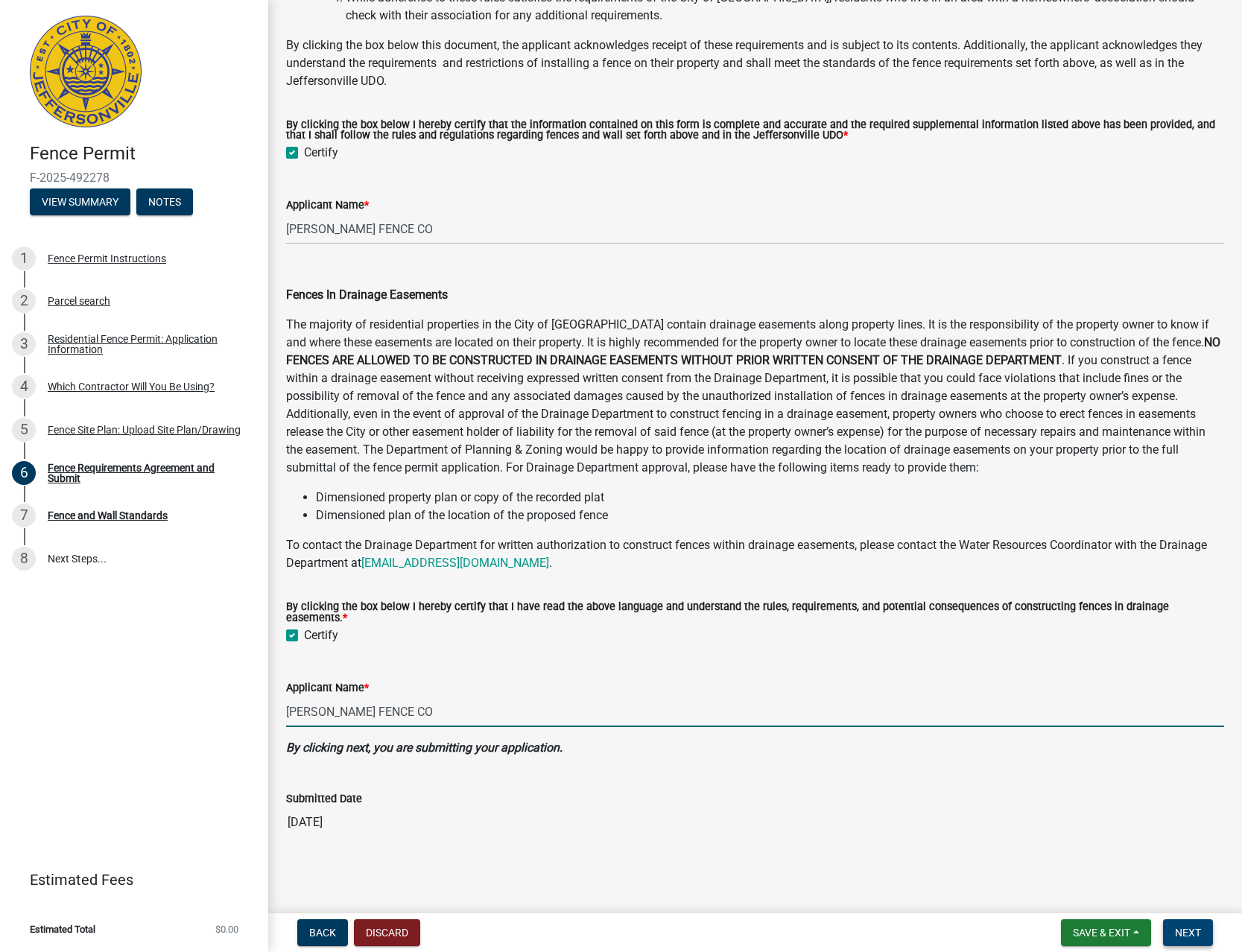
click at [1197, 927] on span "Next" at bounding box center [1187, 933] width 26 height 12
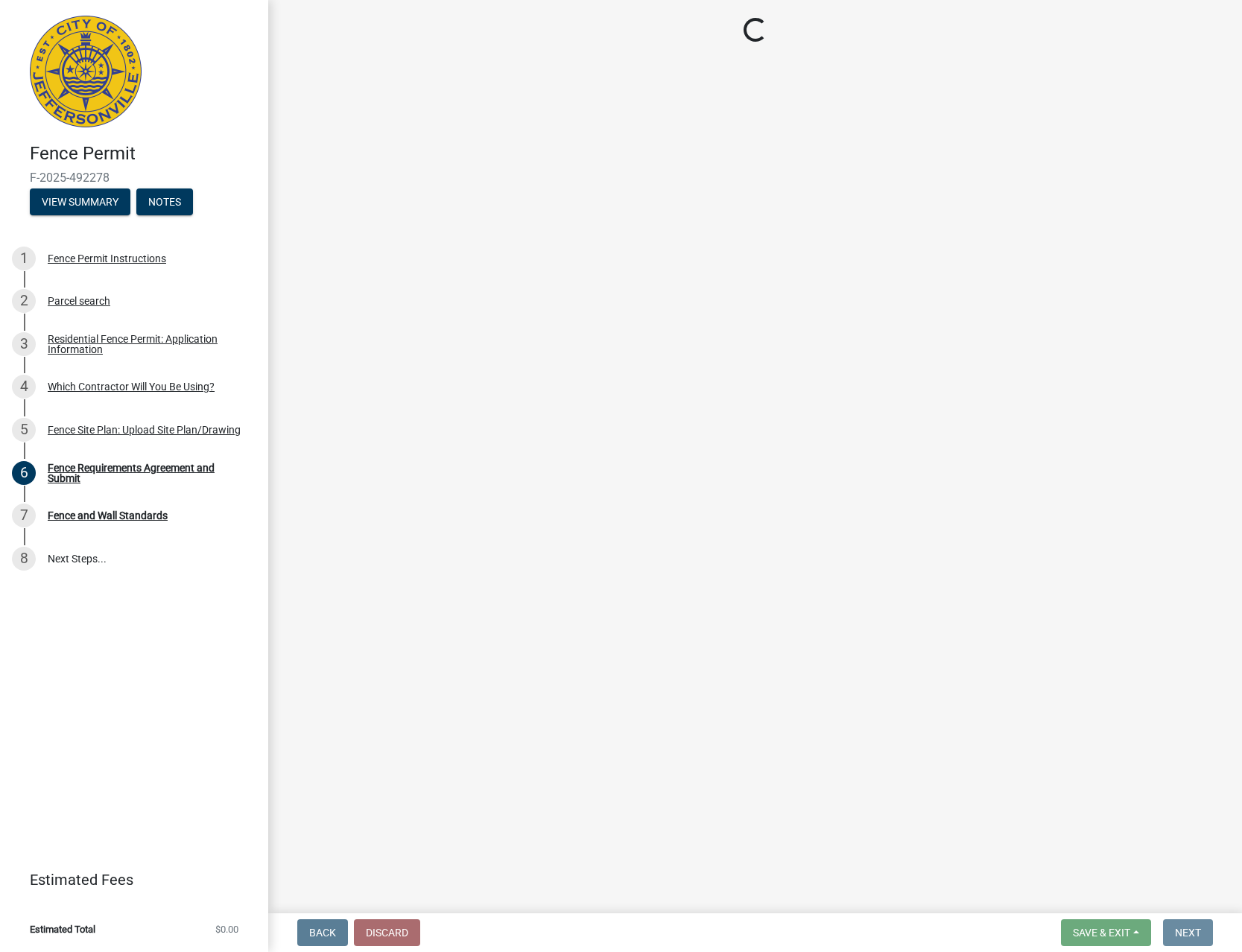
scroll to position [0, 0]
